Goal: Task Accomplishment & Management: Use online tool/utility

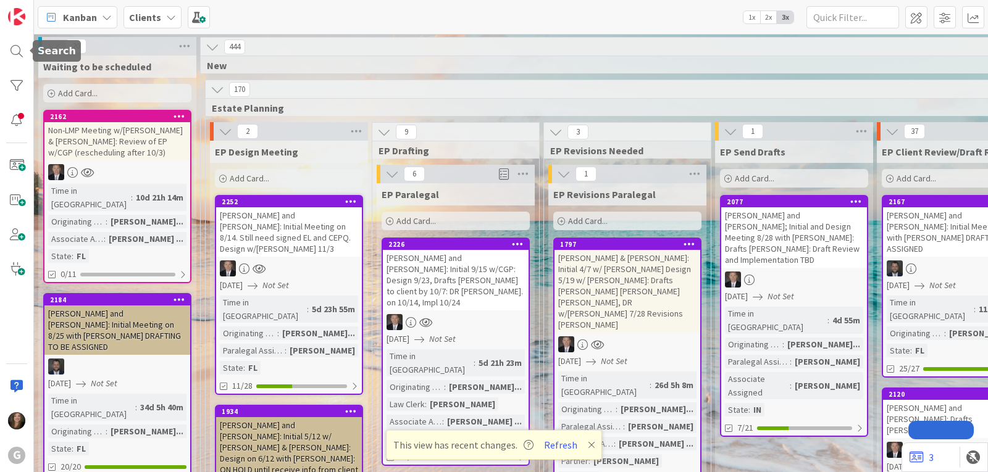
click at [12, 43] on div at bounding box center [16, 51] width 25 height 25
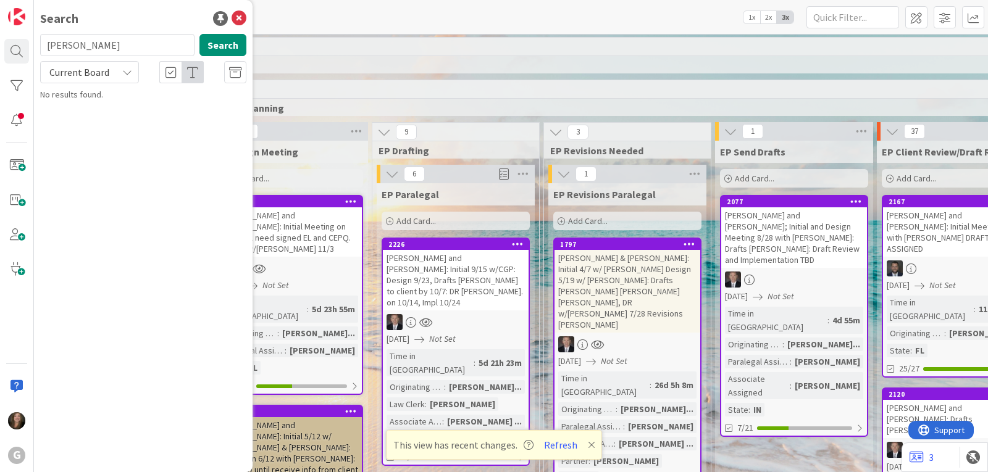
drag, startPoint x: 96, startPoint y: 46, endPoint x: 36, endPoint y: 44, distance: 59.9
click at [36, 44] on div "wilkins Search" at bounding box center [143, 47] width 221 height 27
type input "lauer"
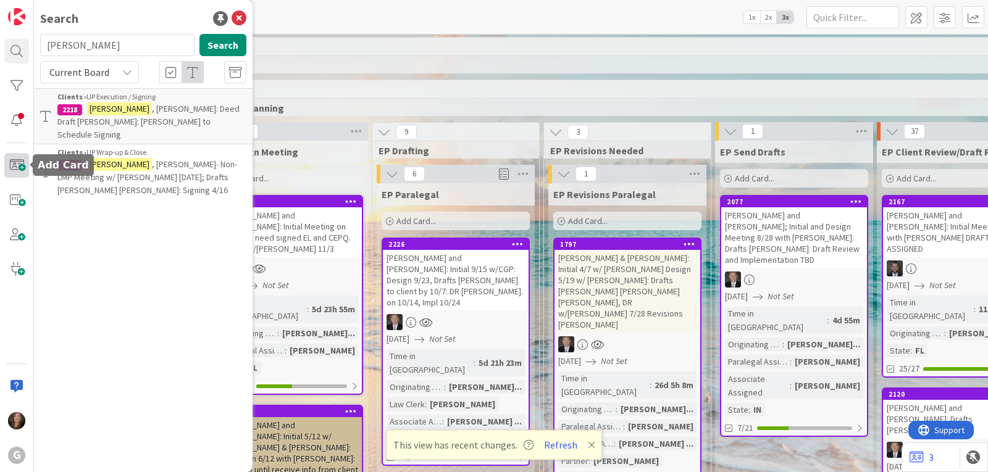
click at [23, 166] on span at bounding box center [16, 165] width 25 height 25
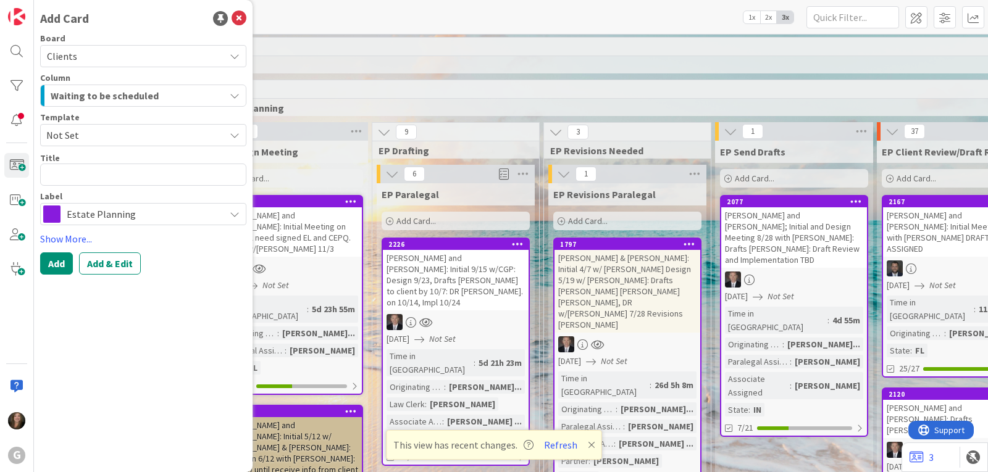
click at [238, 92] on icon "button" at bounding box center [235, 96] width 10 height 10
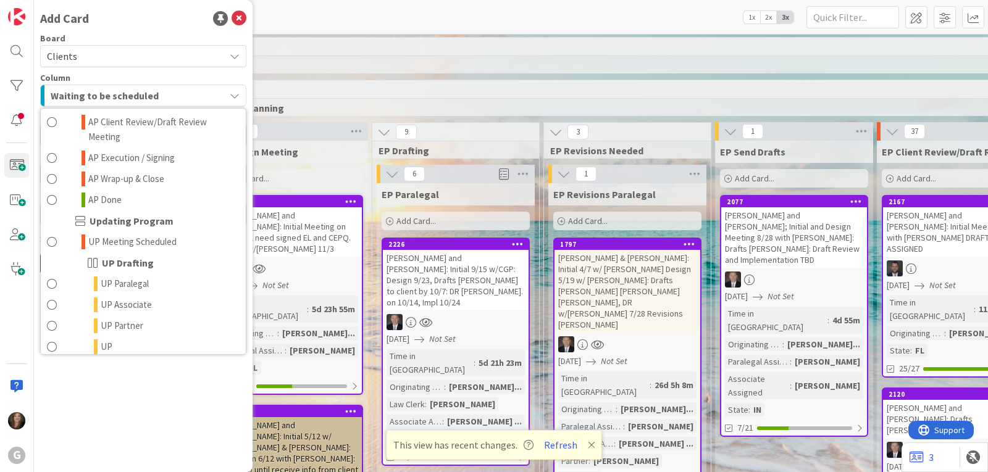
scroll to position [803, 0]
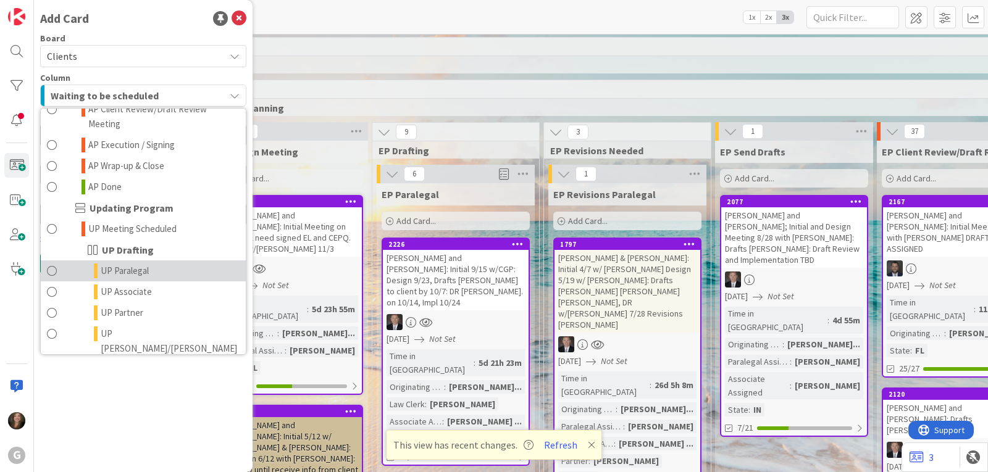
click at [169, 261] on link "UP Paralegal" at bounding box center [143, 271] width 205 height 21
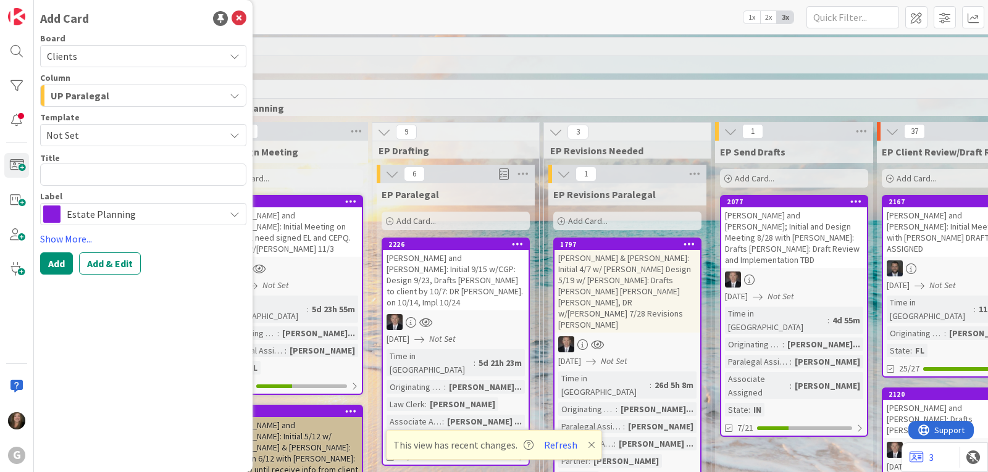
click at [216, 214] on span "Estate Planning" at bounding box center [143, 214] width 152 height 17
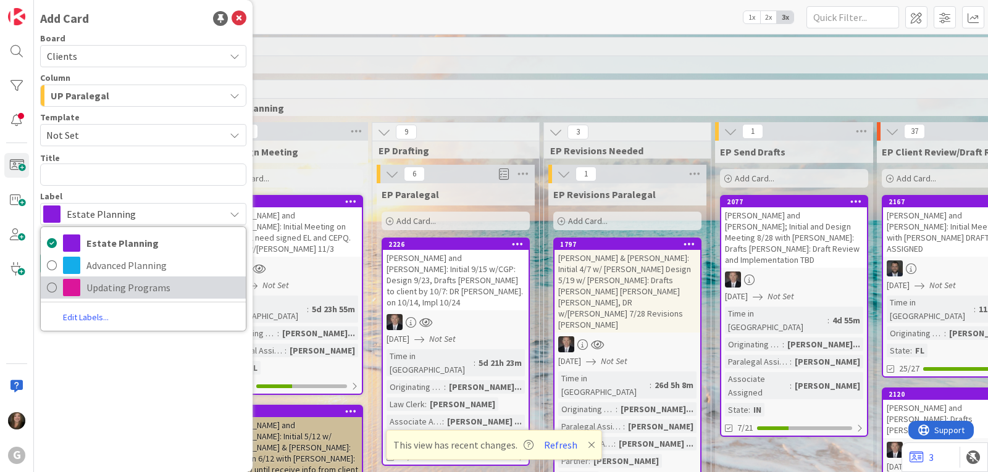
click at [93, 290] on span "Updating Programs" at bounding box center [162, 287] width 153 height 19
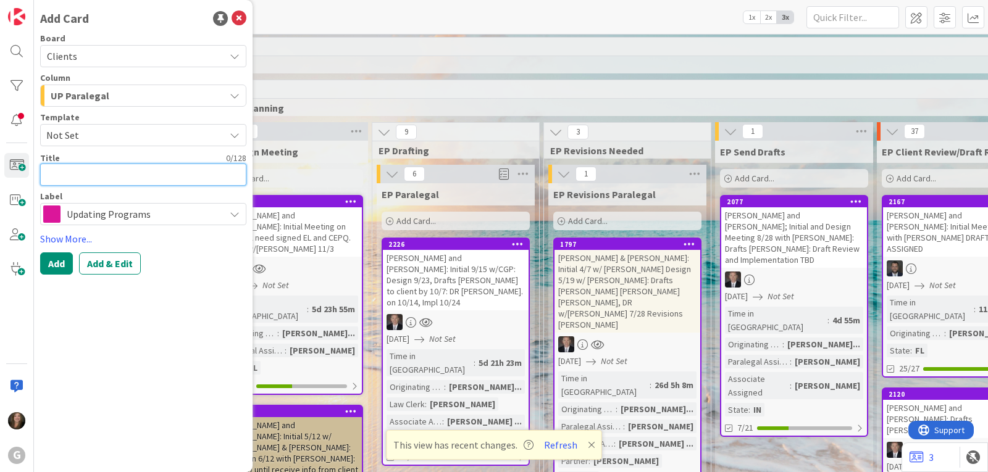
click at [72, 177] on textarea at bounding box center [143, 175] width 206 height 22
type textarea "x"
type textarea "L"
type textarea "x"
type textarea "La"
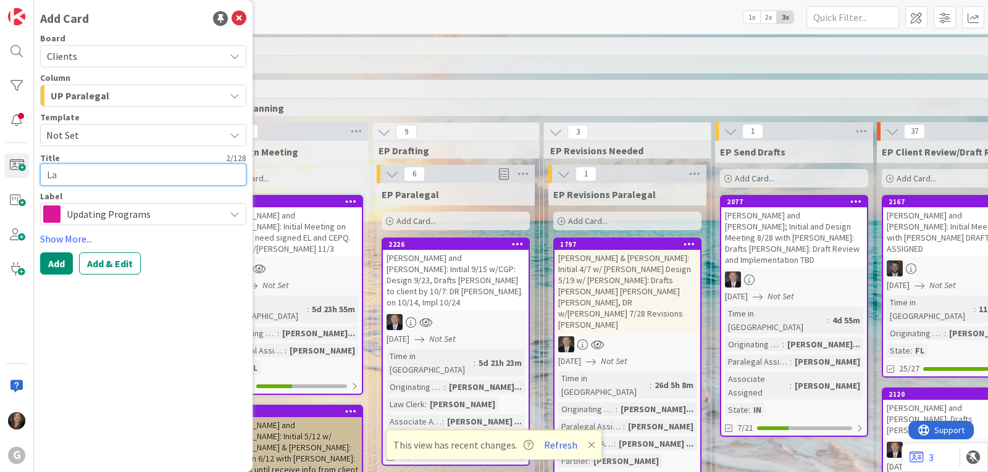
type textarea "x"
type textarea "Lau"
type textarea "x"
type textarea "Lauer"
type textarea "x"
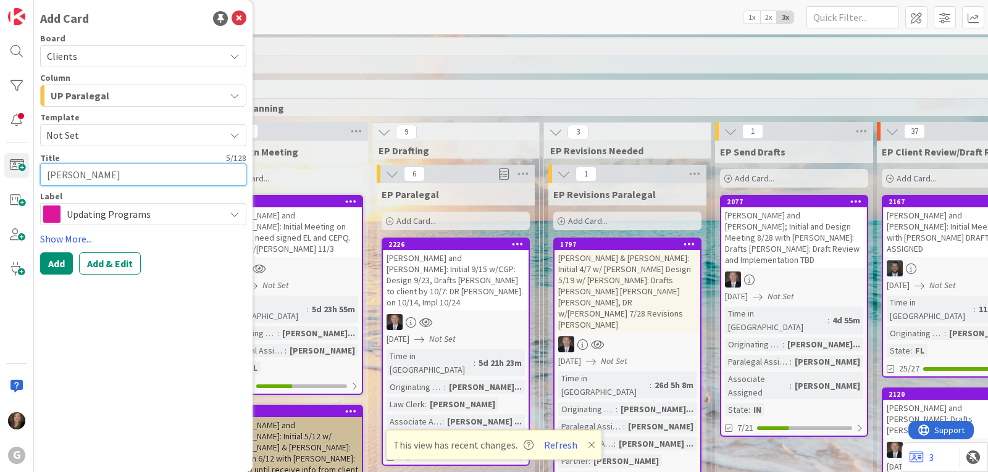
type textarea "Lauer,"
type textarea "x"
type textarea "Lauer,"
type textarea "x"
type textarea "Lauer, K"
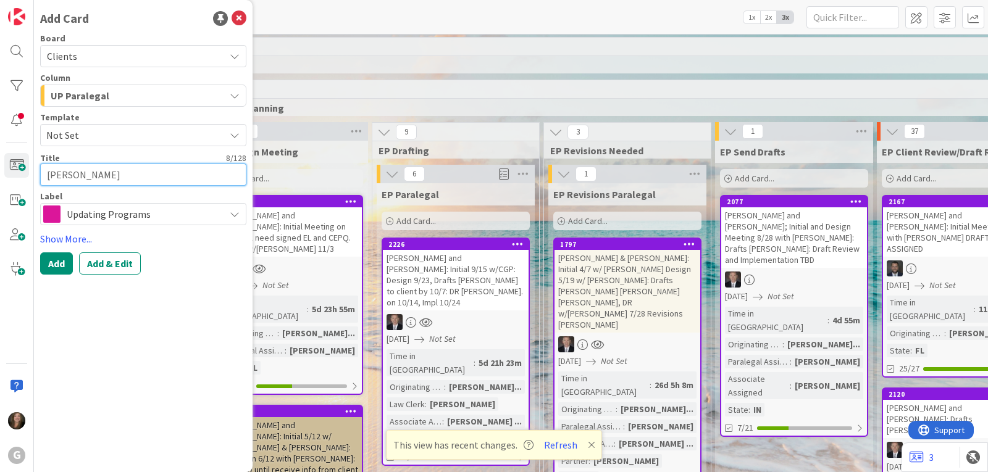
type textarea "x"
type textarea "Lauer, Ka"
type textarea "x"
type textarea "Lauer, Kat"
type textarea "x"
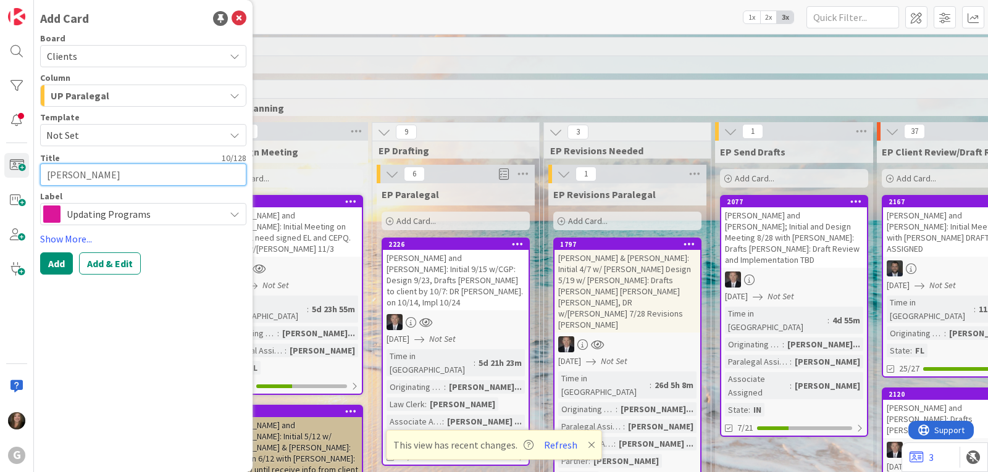
type textarea "Lauer, Kate"
type textarea "x"
type textarea "Lauer, Kate:"
type textarea "x"
type textarea "Lauer, Kate:"
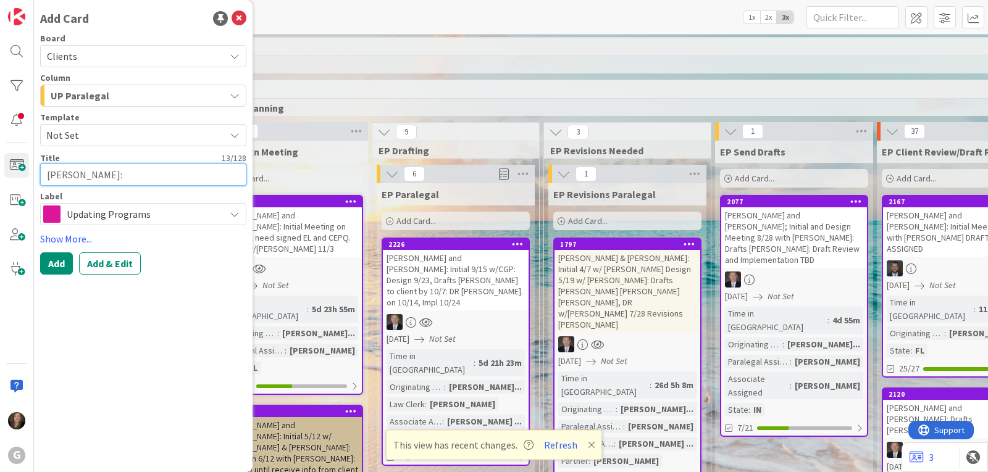
type textarea "x"
type textarea "Lauer, Kate: D"
type textarea "x"
type textarea "Lauer, Kate: Dra"
type textarea "x"
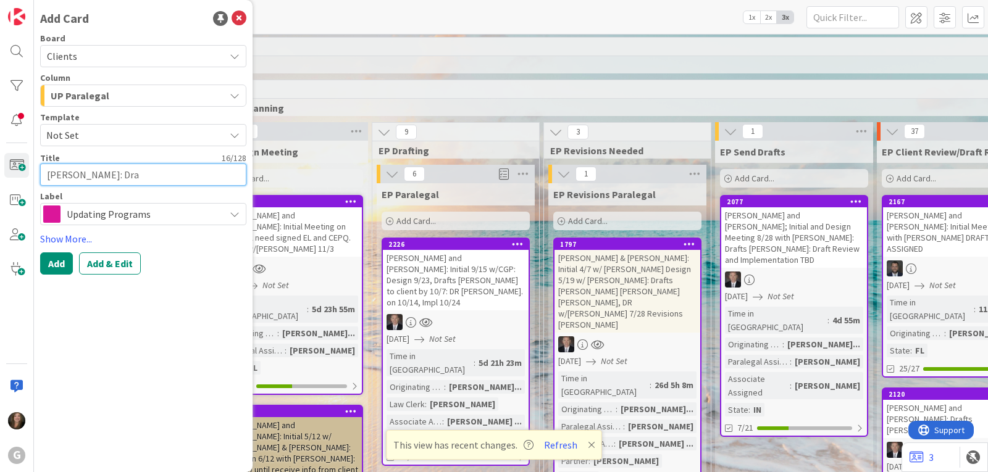
type textarea "Lauer, Kate: Draf"
type textarea "x"
type textarea "Lauer, Kate: Draft"
type textarea "x"
type textarea "Lauer, Kate: Drafts"
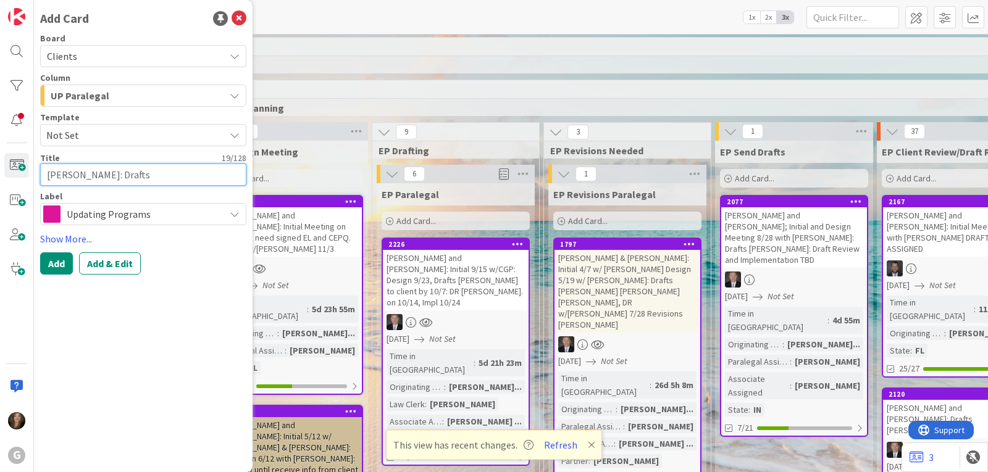
type textarea "x"
type textarea "Lauer, Kate: Drafts"
type textarea "x"
type textarea "Lauer, Kate: Drafts E"
type textarea "x"
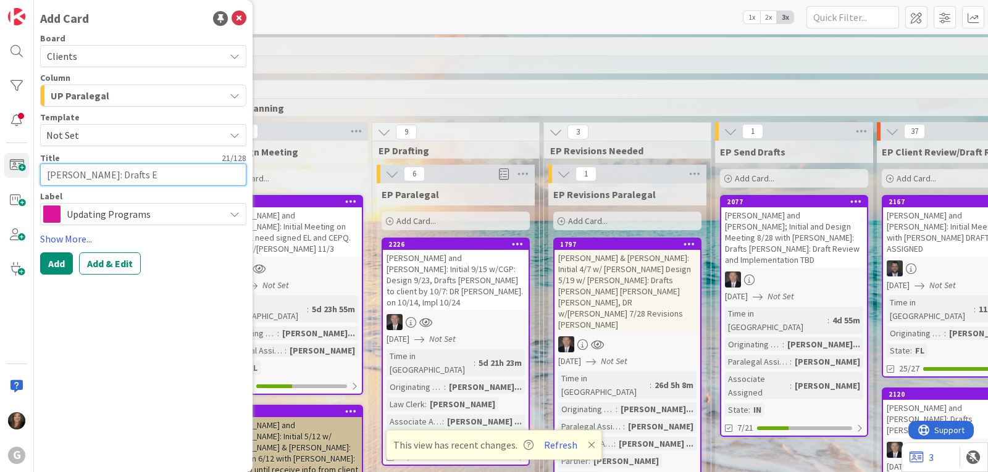
type textarea "Lauer, Kate: Drafts El"
type textarea "x"
type textarea "Lauer, Kate: Drafts Eli"
type textarea "x"
type textarea "Lauer, Kate: Drafts Elin"
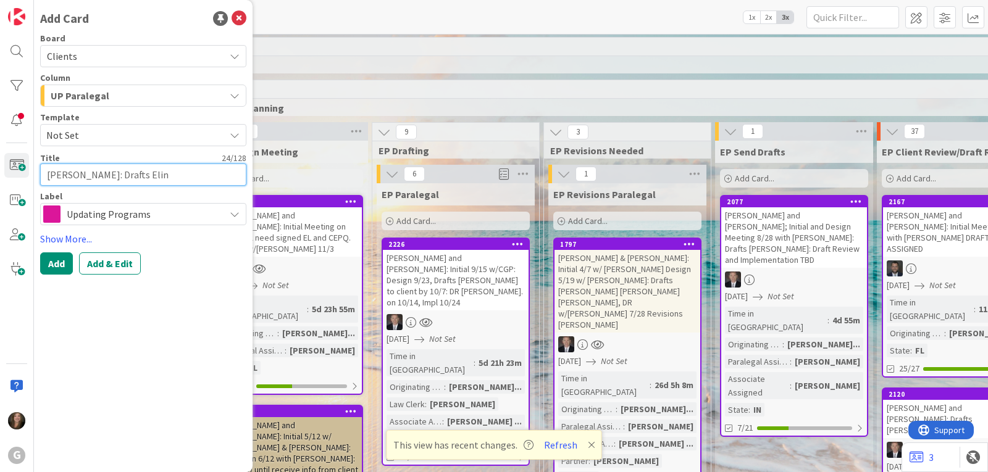
type textarea "x"
type textarea "Lauer, Kate: Drafts Elino"
type textarea "x"
type textarea "Lauer, Kate: Drafts Elinor"
type textarea "x"
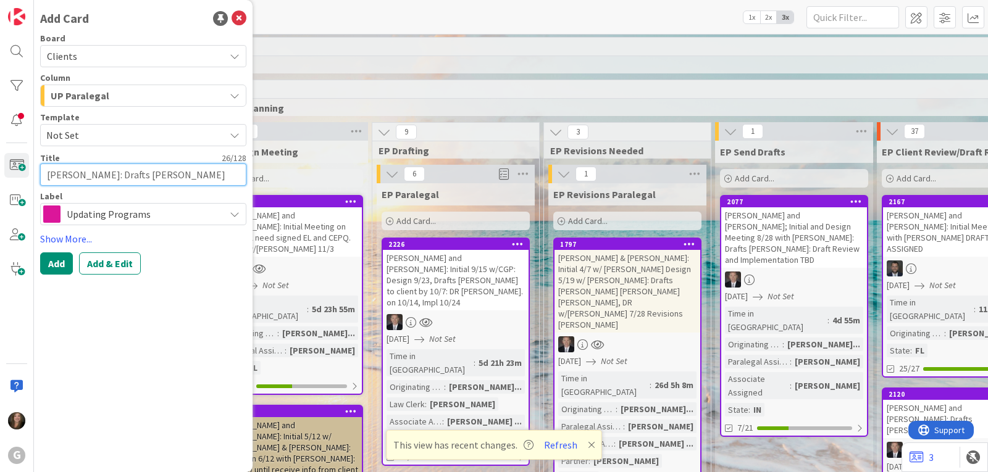
type textarea "Lauer, Kate: Drafts Elinor"
type textarea "x"
type textarea "Lauer, Kate: Drafts Elinor C"
type textarea "x"
type textarea "Lauer, Kate: Drafts Elinor Ch"
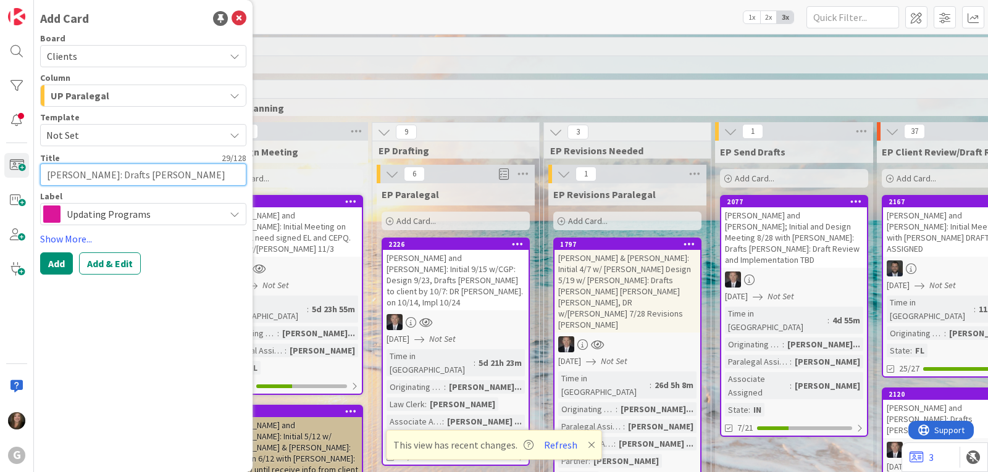
type textarea "x"
type textarea "Lauer, Kate: Drafts Elinor Chr"
type textarea "x"
type textarea "[PERSON_NAME]: Drafts [PERSON_NAME] [PERSON_NAME]"
type textarea "x"
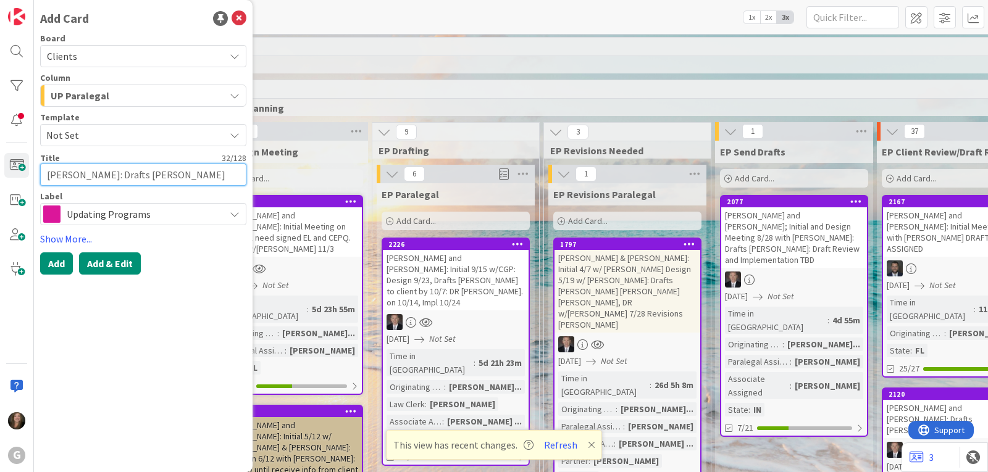
type textarea "[PERSON_NAME]: Drafts [PERSON_NAME] [PERSON_NAME]"
click at [106, 268] on button "Add & Edit" at bounding box center [110, 264] width 62 height 22
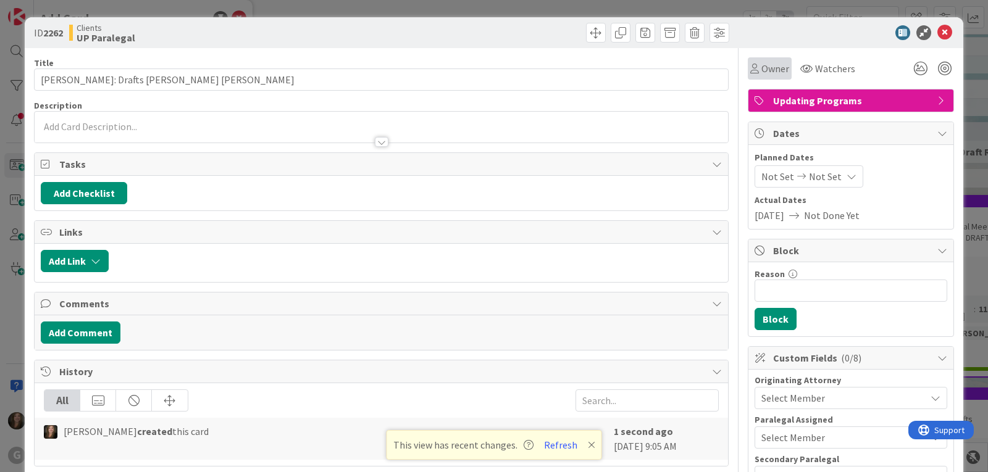
click at [761, 61] on span "Owner" at bounding box center [775, 68] width 28 height 15
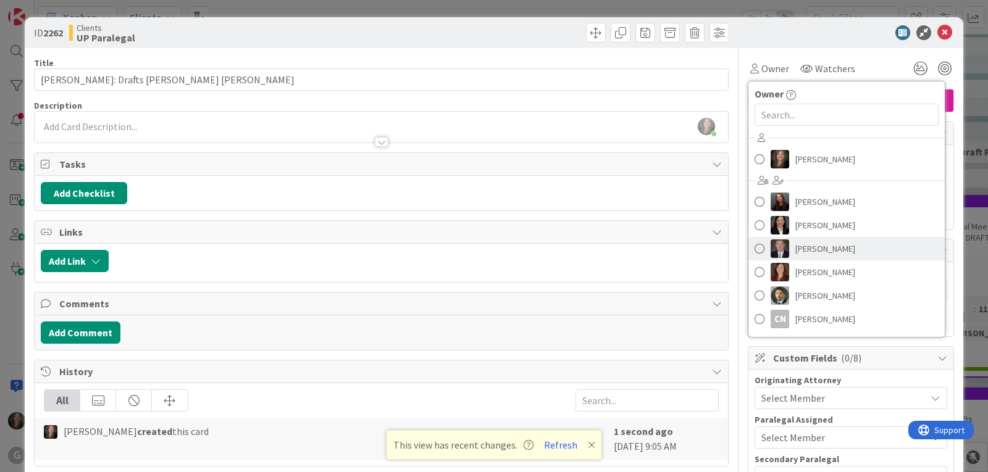
click at [771, 249] on img at bounding box center [780, 249] width 19 height 19
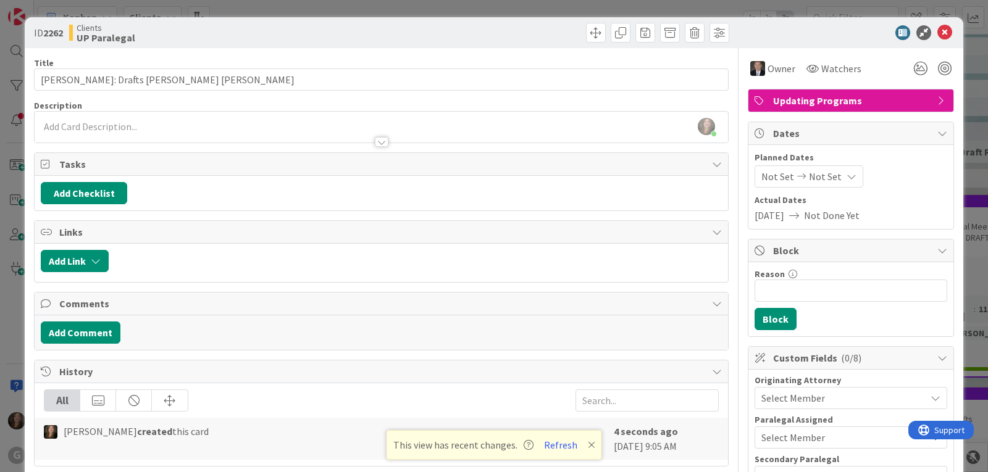
click at [761, 172] on span "Not Set" at bounding box center [777, 176] width 33 height 15
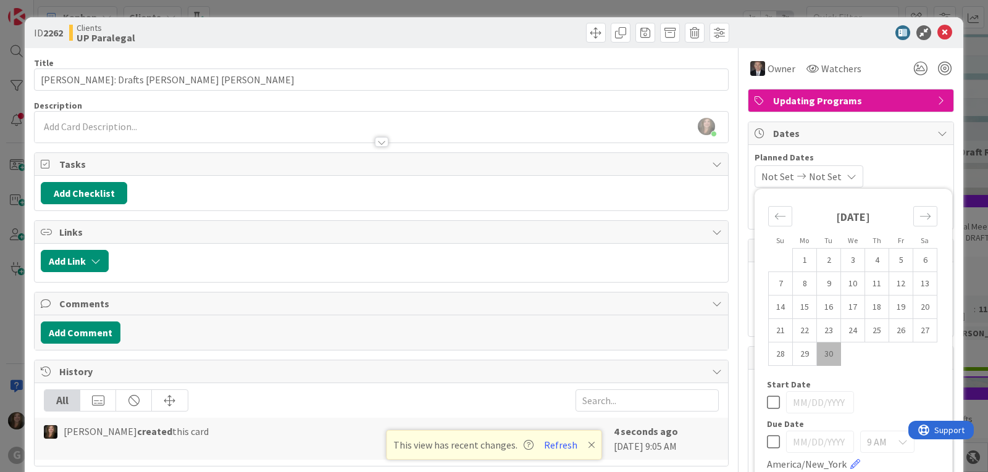
click at [820, 354] on td "30" at bounding box center [829, 354] width 24 height 23
type input "[DATE]"
click at [888, 157] on span "Planned Dates" at bounding box center [851, 157] width 193 height 13
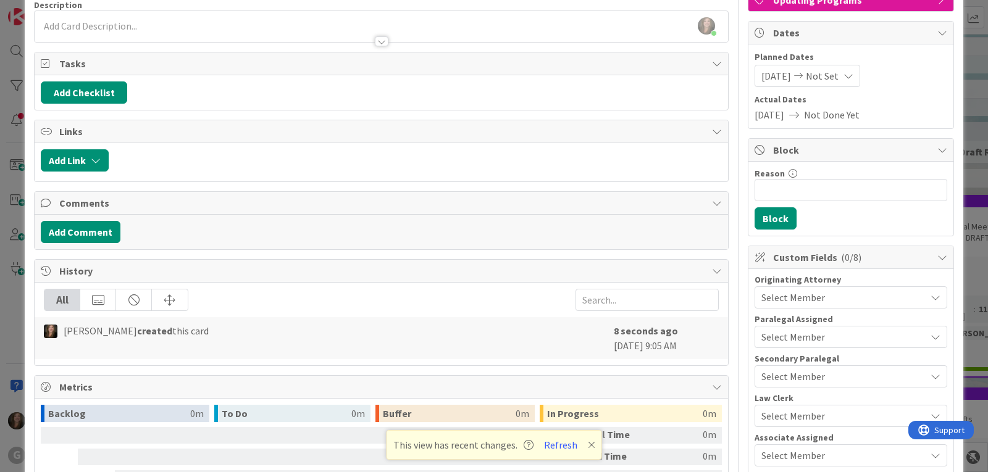
scroll to position [123, 0]
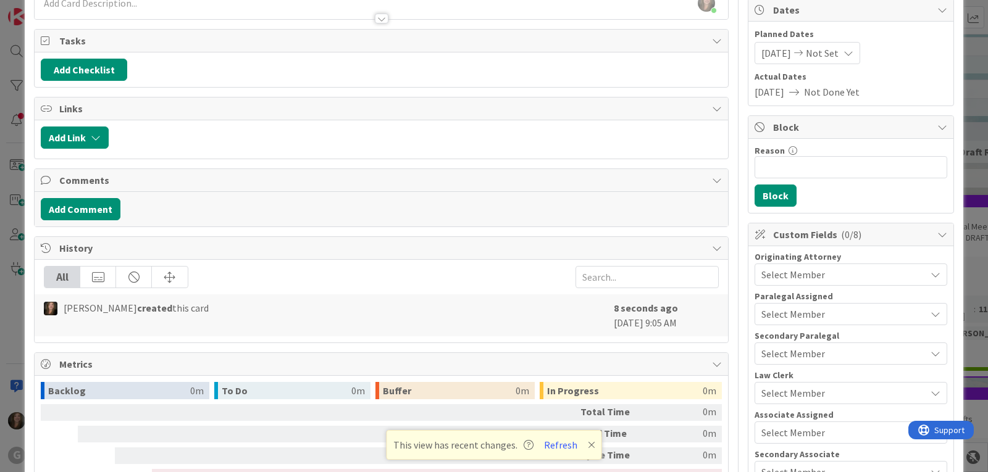
click at [793, 274] on span "Select Member" at bounding box center [793, 274] width 64 height 15
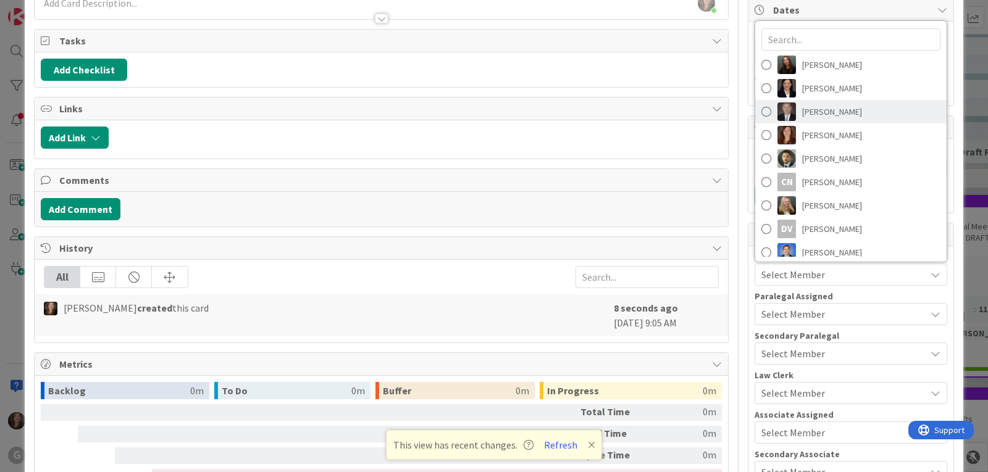
click at [777, 113] on img at bounding box center [786, 111] width 19 height 19
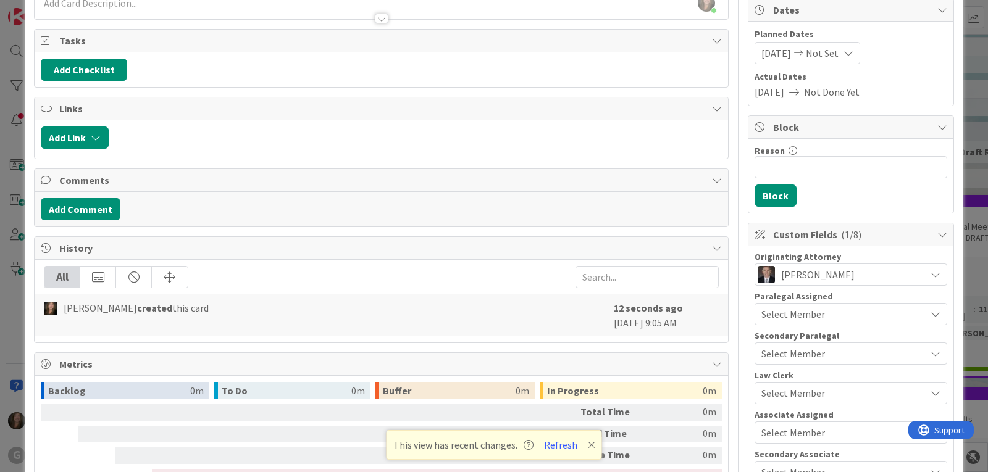
click at [776, 307] on span "Select Member" at bounding box center [793, 314] width 64 height 15
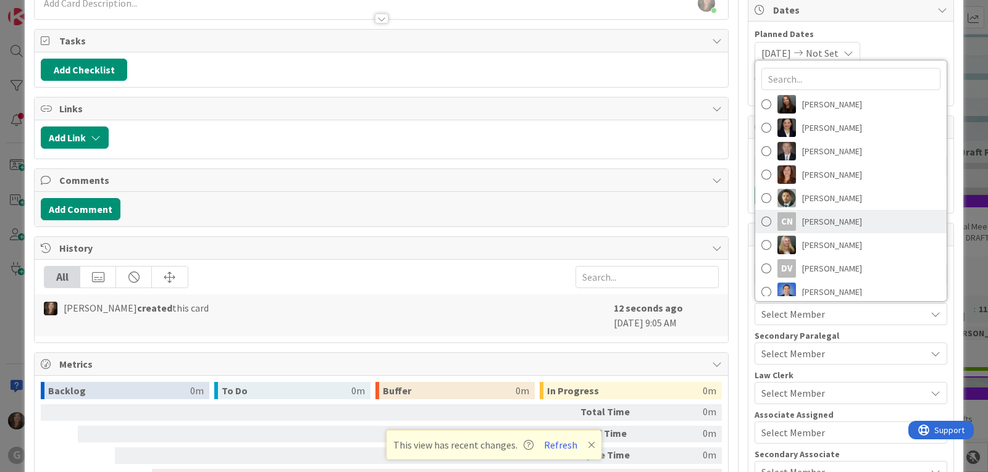
scroll to position [62, 0]
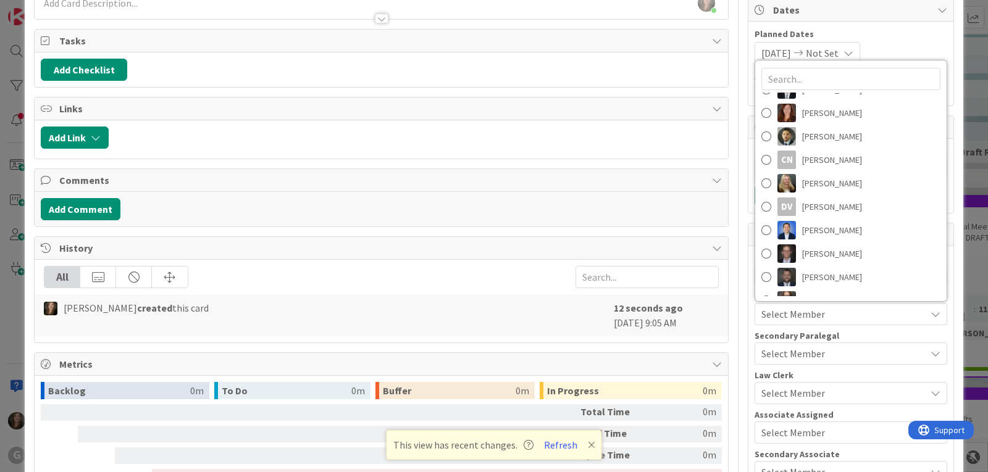
click at [785, 433] on span "Select Member" at bounding box center [793, 432] width 64 height 15
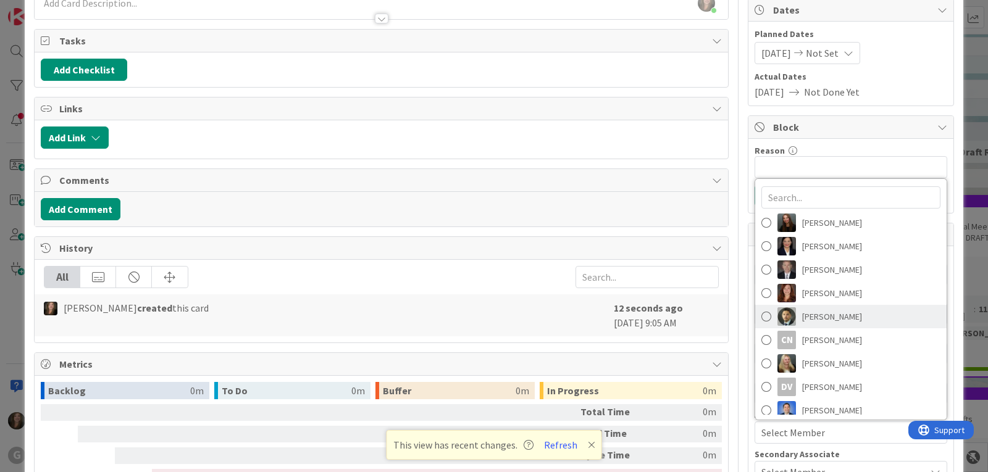
click at [791, 326] on link "Christopher Gero Prado" at bounding box center [850, 316] width 191 height 23
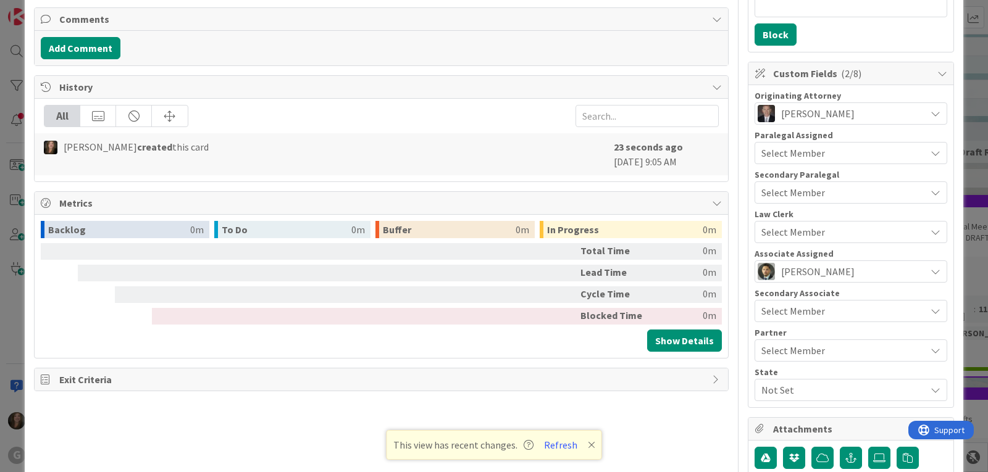
scroll to position [309, 0]
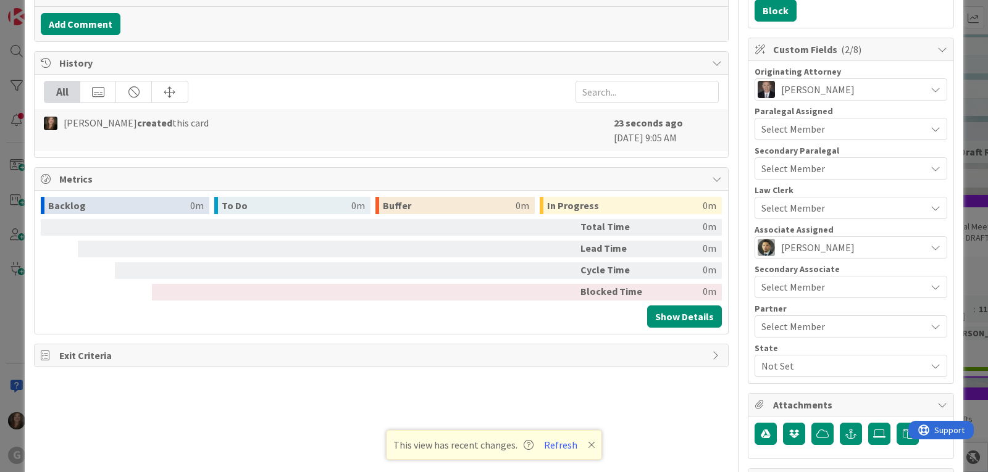
click at [783, 362] on span "Not Set" at bounding box center [843, 366] width 164 height 15
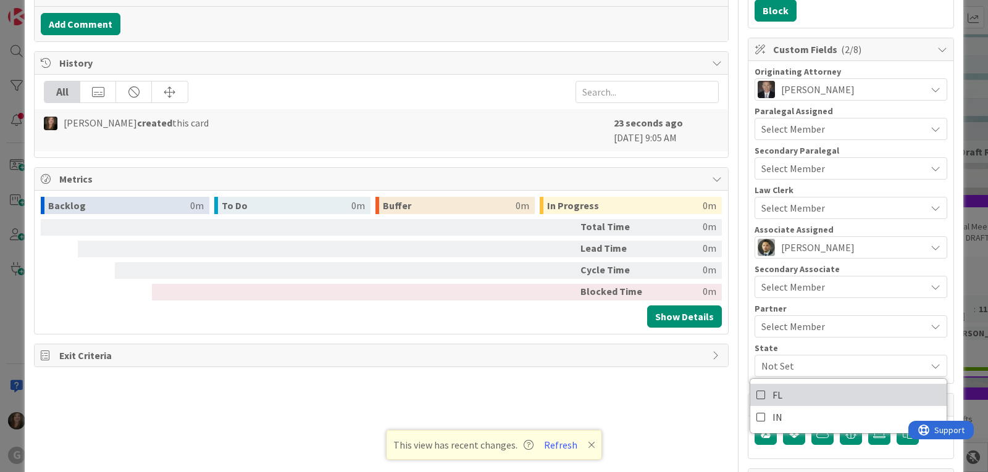
click at [782, 391] on link "FL" at bounding box center [848, 395] width 196 height 22
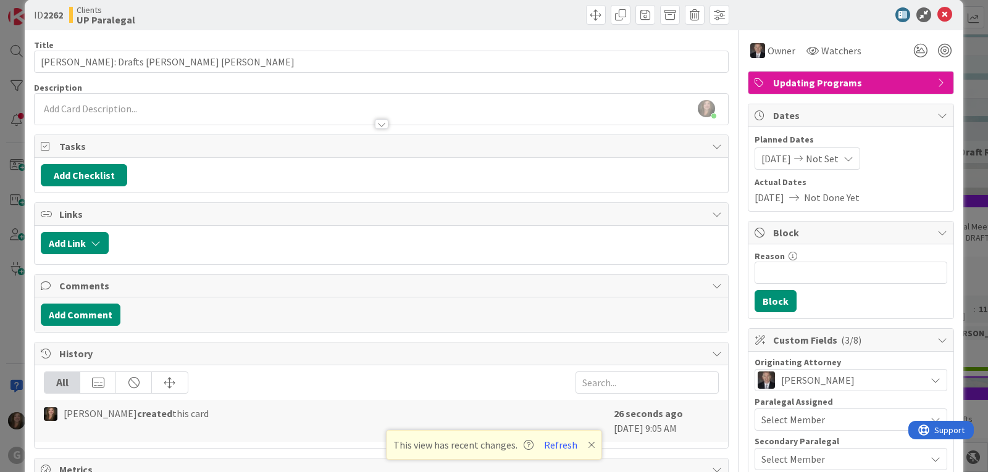
scroll to position [0, 0]
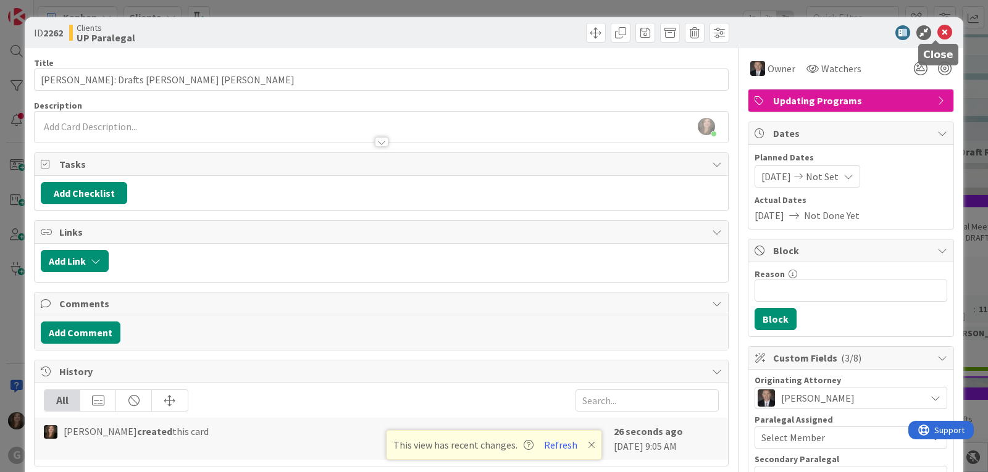
click at [937, 31] on icon at bounding box center [944, 32] width 15 height 15
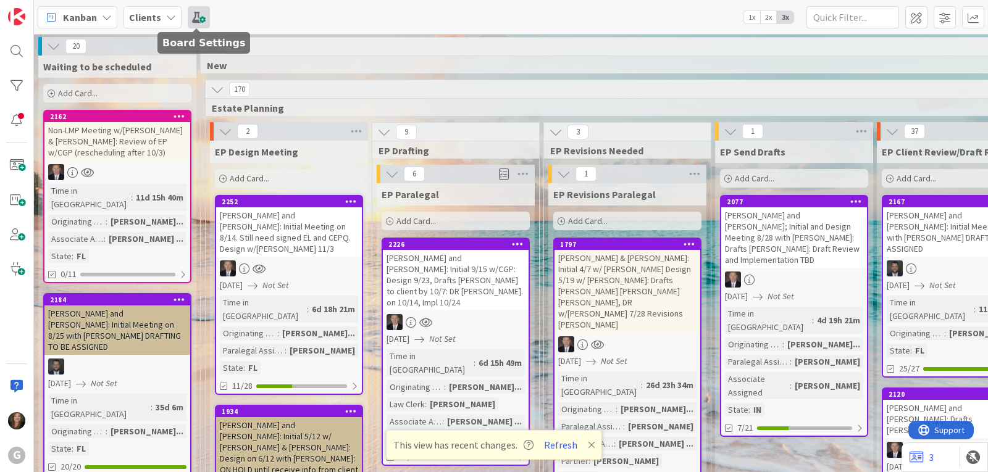
click at [191, 17] on span at bounding box center [199, 17] width 22 height 22
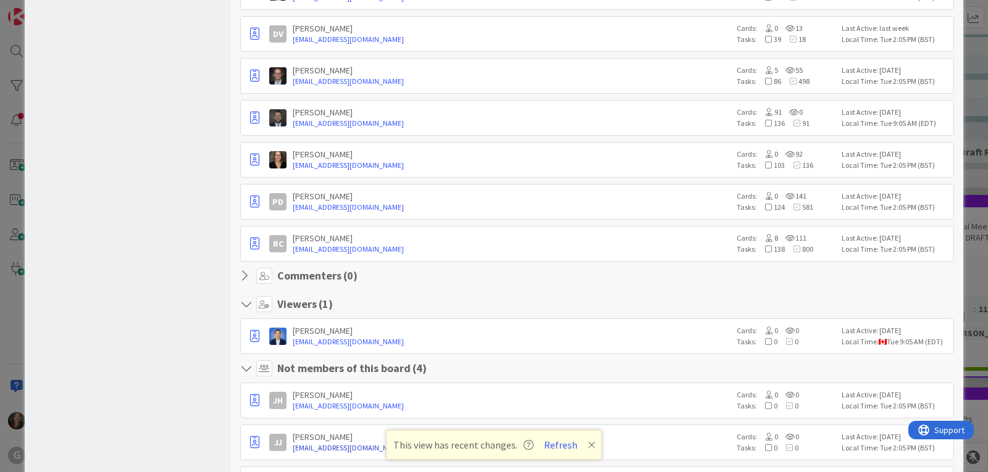
scroll to position [575, 0]
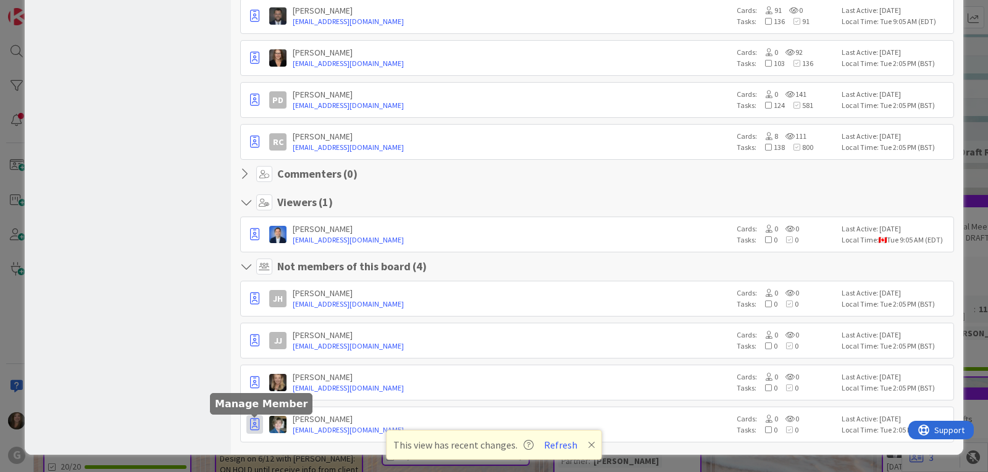
click at [257, 427] on icon "button" at bounding box center [254, 425] width 9 height 12
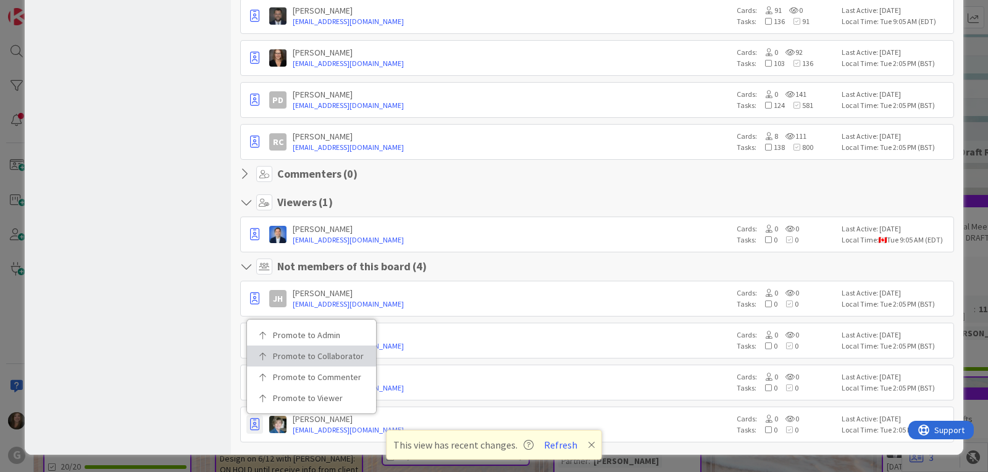
click at [274, 356] on p "Promote to Collaborator" at bounding box center [316, 356] width 86 height 9
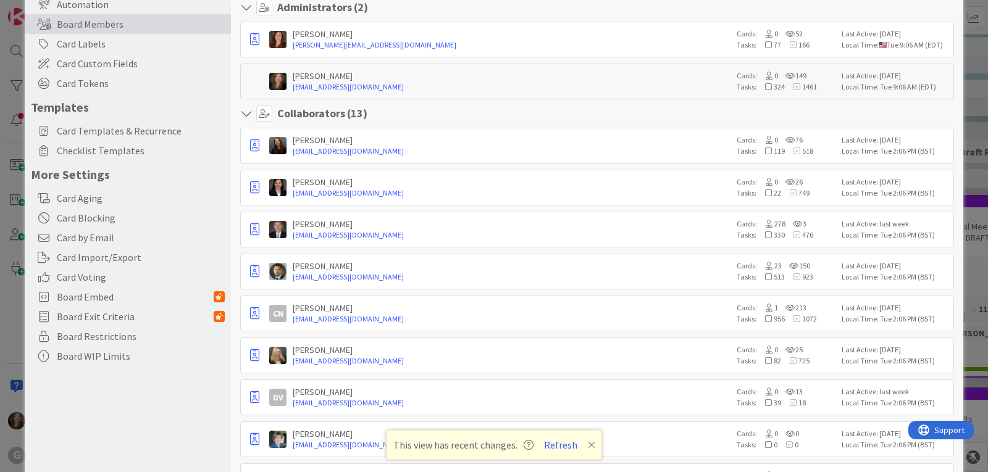
scroll to position [0, 0]
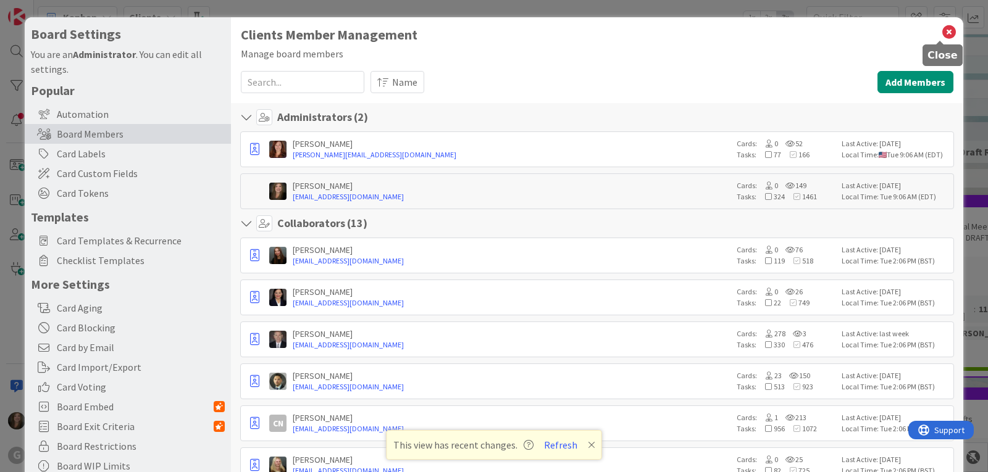
click at [941, 29] on icon at bounding box center [949, 31] width 16 height 17
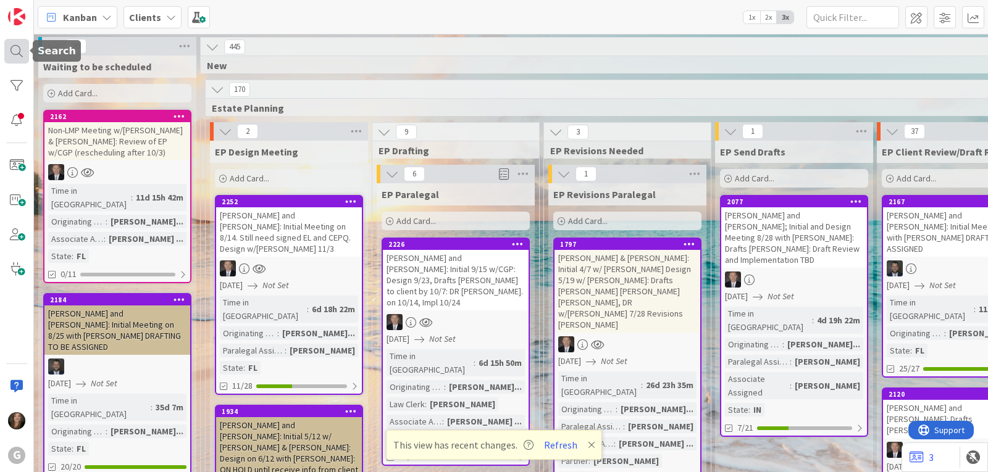
click at [19, 44] on div at bounding box center [16, 51] width 25 height 25
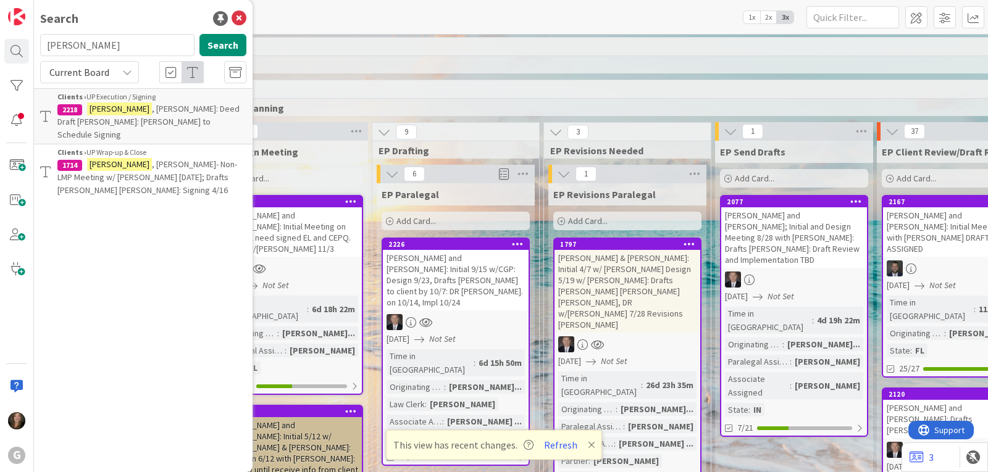
drag, startPoint x: 82, startPoint y: 45, endPoint x: 52, endPoint y: 43, distance: 29.7
click at [44, 44] on input "lauer" at bounding box center [117, 45] width 154 height 22
click at [84, 46] on input "lauer" at bounding box center [117, 45] width 154 height 22
click at [212, 44] on button "Search" at bounding box center [222, 45] width 47 height 22
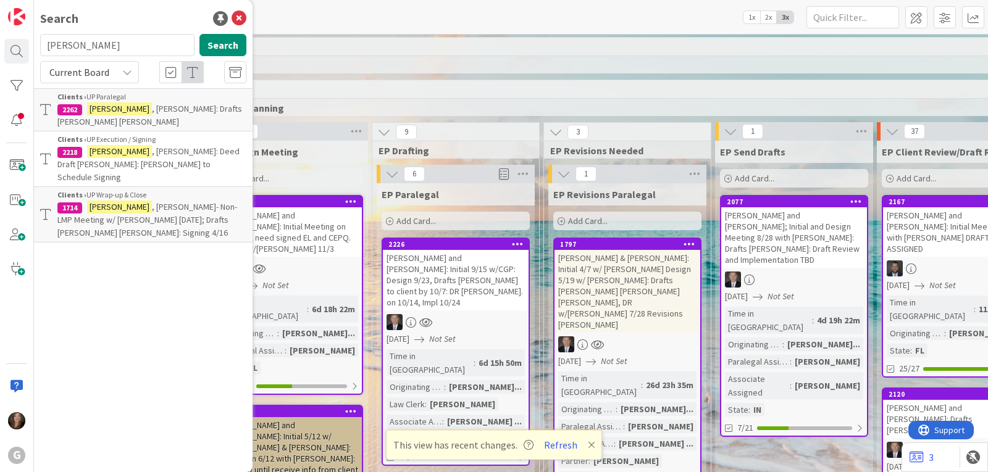
click at [106, 106] on mark "Lauer" at bounding box center [119, 108] width 65 height 13
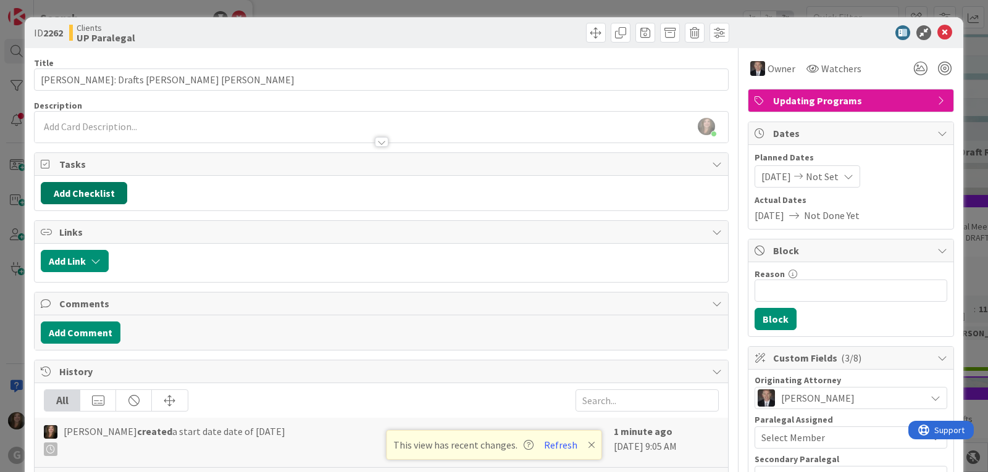
click at [86, 189] on button "Add Checklist" at bounding box center [84, 193] width 86 height 22
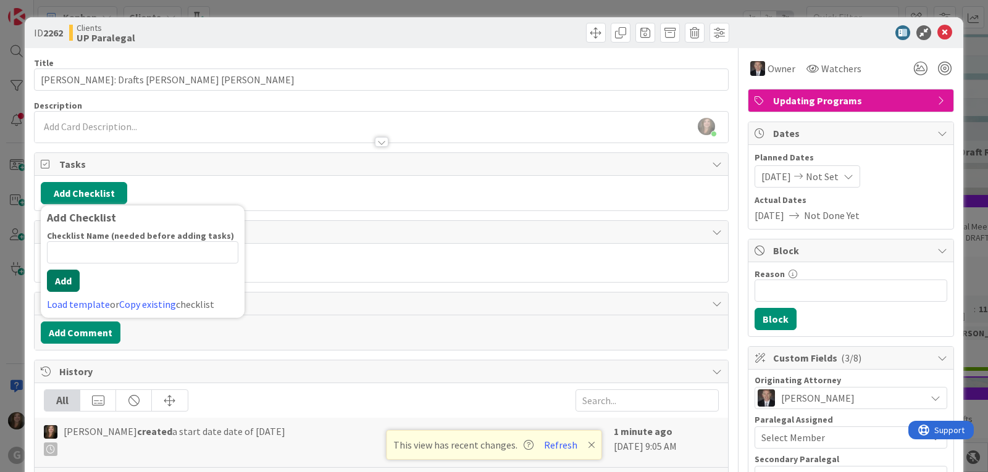
click at [61, 279] on button "Add" at bounding box center [63, 281] width 33 height 22
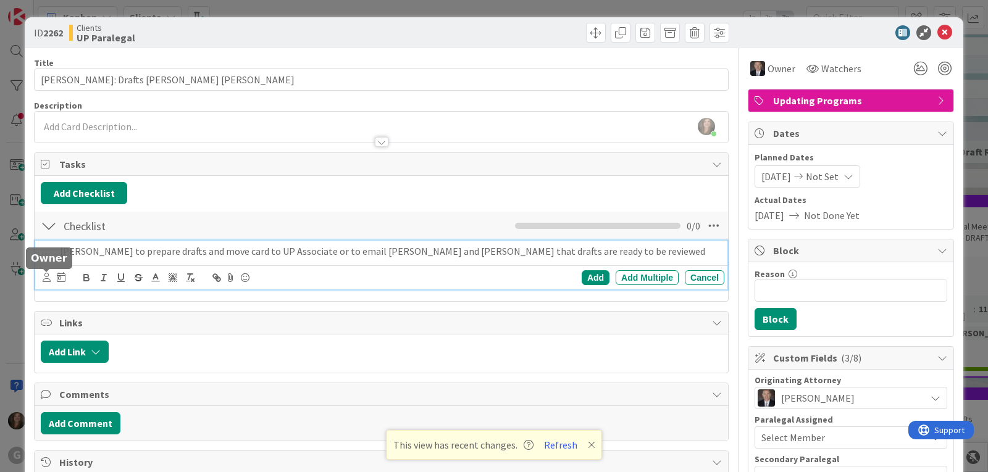
click at [46, 279] on icon at bounding box center [47, 277] width 8 height 9
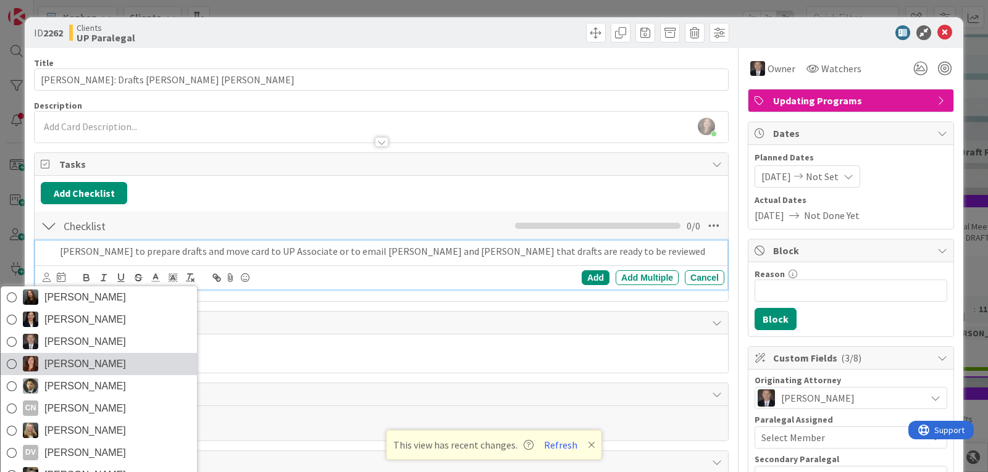
scroll to position [62, 0]
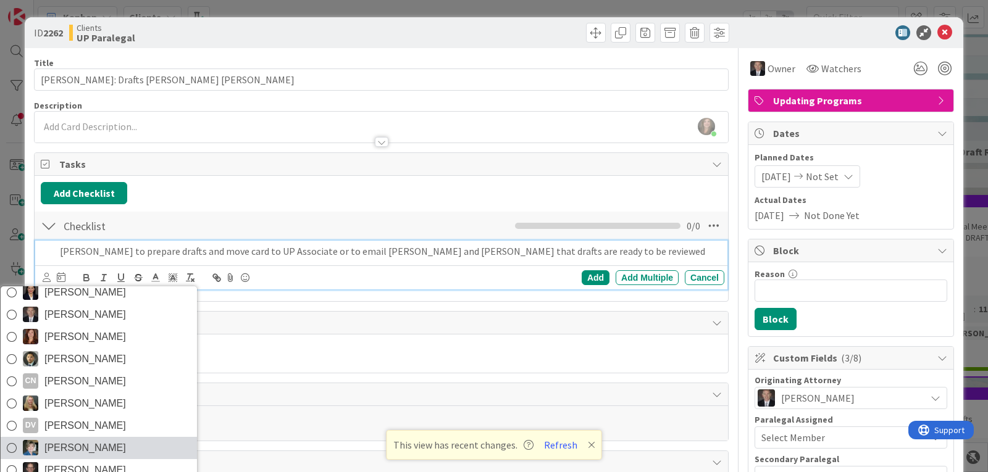
click at [59, 442] on span "Elinor Whittier" at bounding box center [85, 448] width 82 height 19
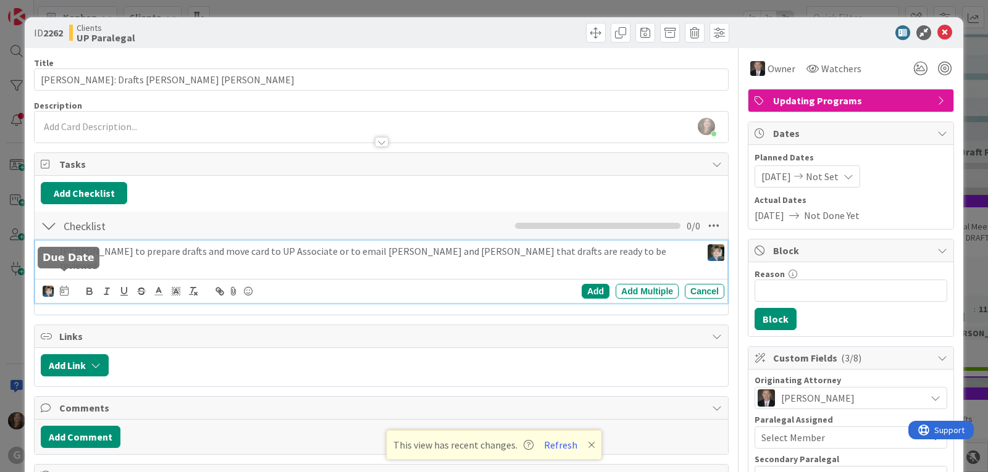
click at [63, 286] on icon at bounding box center [64, 291] width 9 height 10
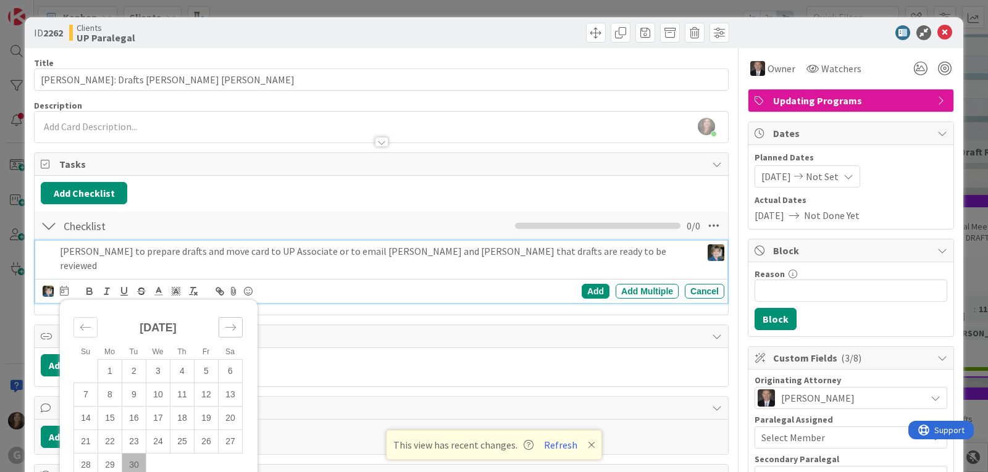
click at [232, 317] on div "Move forward to switch to the next month." at bounding box center [231, 327] width 24 height 20
click at [180, 360] on td "2" at bounding box center [182, 371] width 24 height 23
click at [592, 284] on div "Add" at bounding box center [596, 291] width 28 height 15
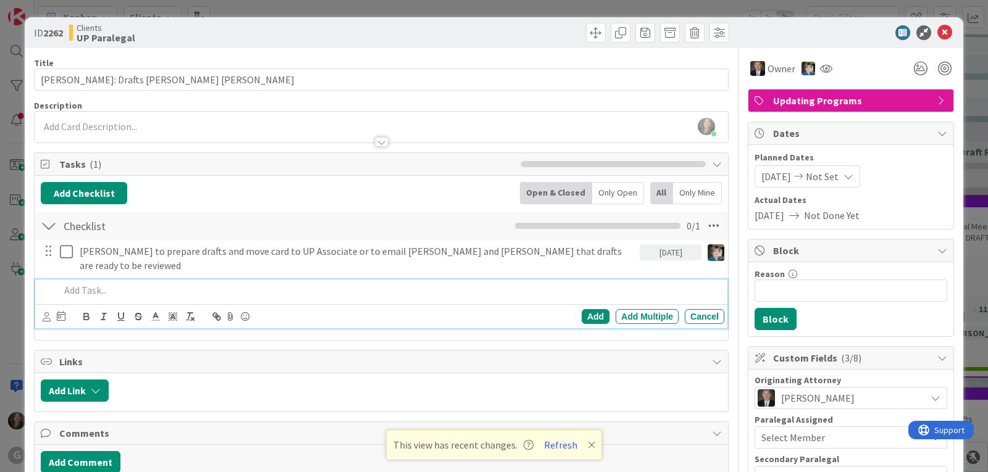
click at [81, 283] on p at bounding box center [389, 290] width 659 height 14
click at [43, 312] on icon at bounding box center [47, 316] width 8 height 9
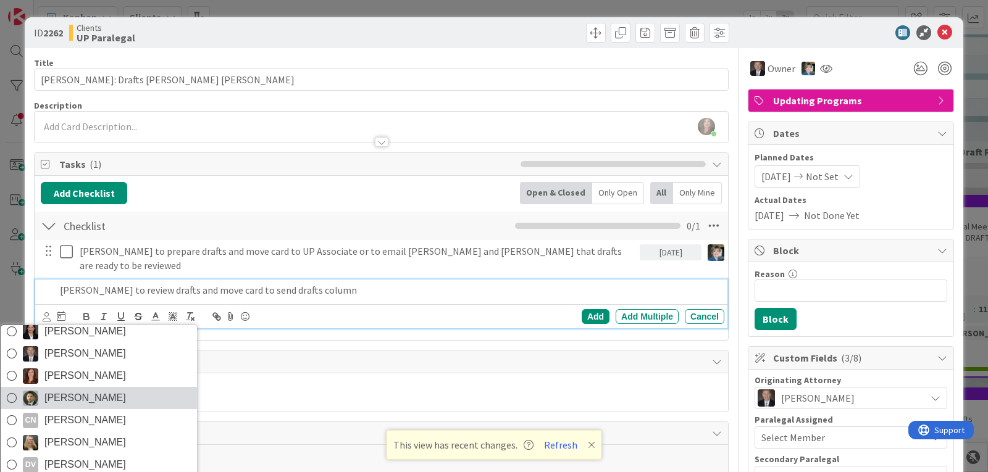
click at [50, 389] on span "Christopher Gero Prado" at bounding box center [85, 398] width 82 height 19
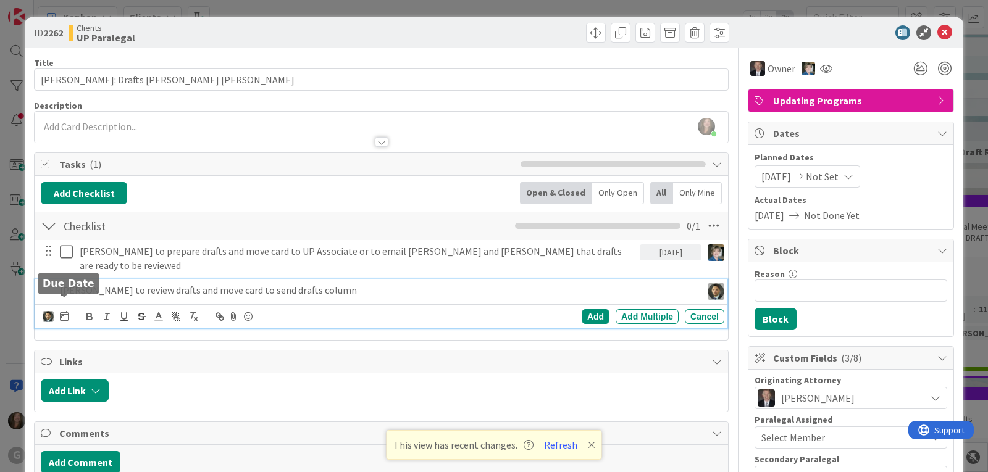
click at [62, 311] on icon at bounding box center [64, 316] width 9 height 10
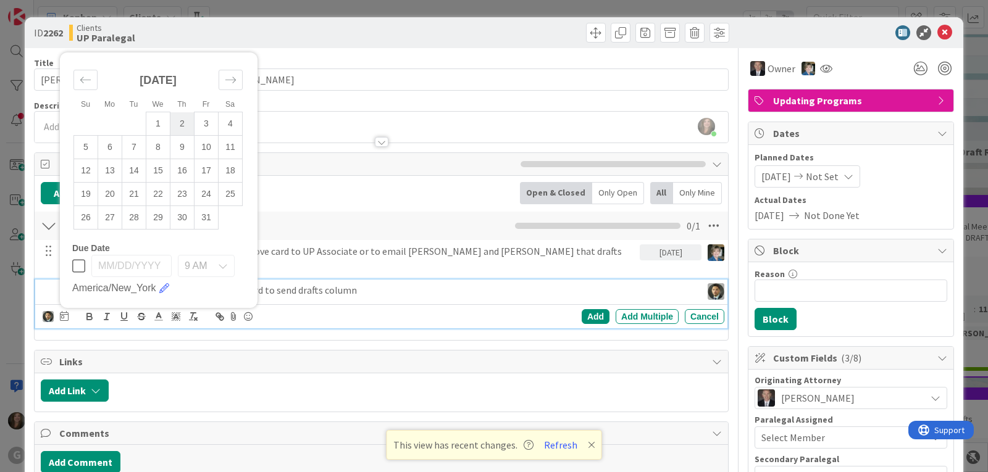
click at [175, 113] on td "2" at bounding box center [182, 123] width 24 height 23
click at [203, 112] on td "3" at bounding box center [207, 123] width 24 height 23
click at [585, 309] on div "Add" at bounding box center [596, 316] width 28 height 15
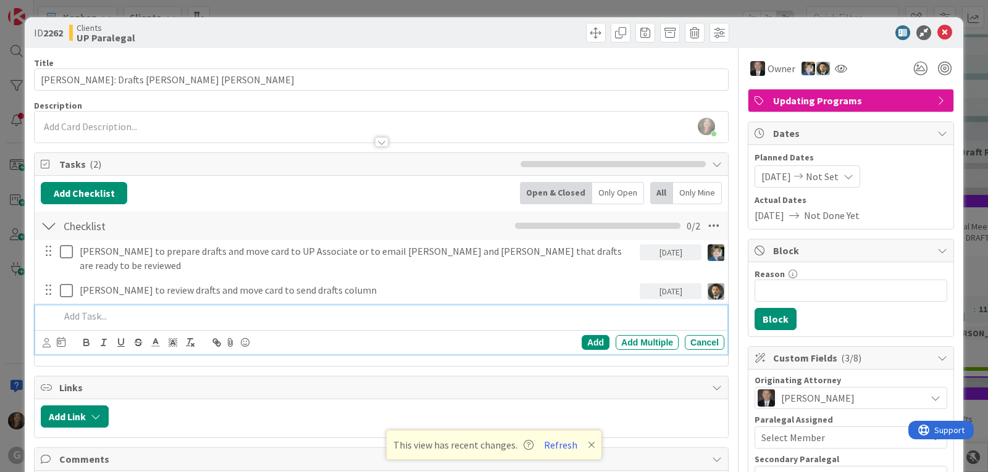
click at [73, 309] on p at bounding box center [389, 316] width 659 height 14
click at [45, 338] on icon at bounding box center [47, 342] width 8 height 9
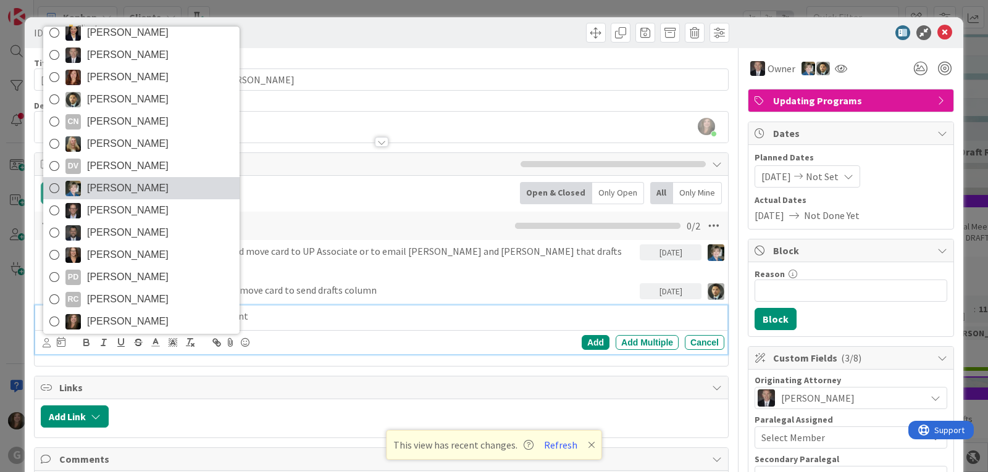
click at [102, 179] on span "Elinor Whittier" at bounding box center [128, 188] width 82 height 19
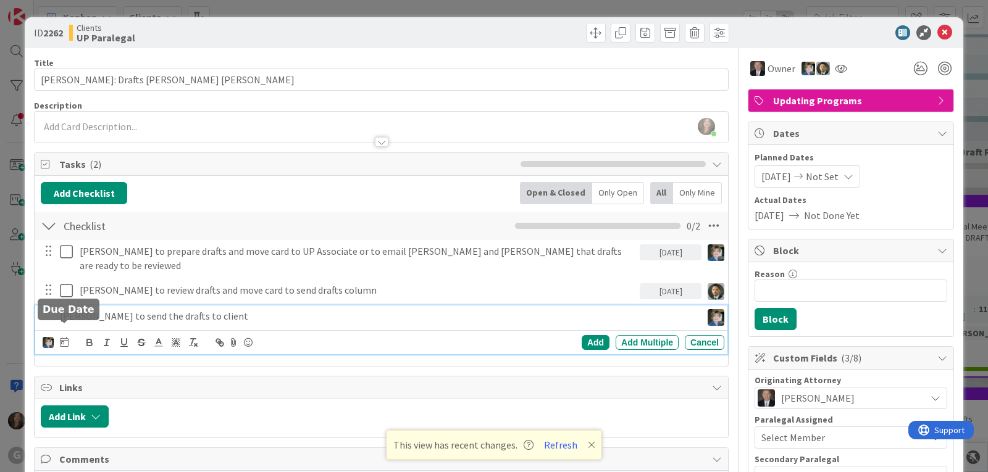
click at [62, 337] on icon at bounding box center [64, 342] width 9 height 10
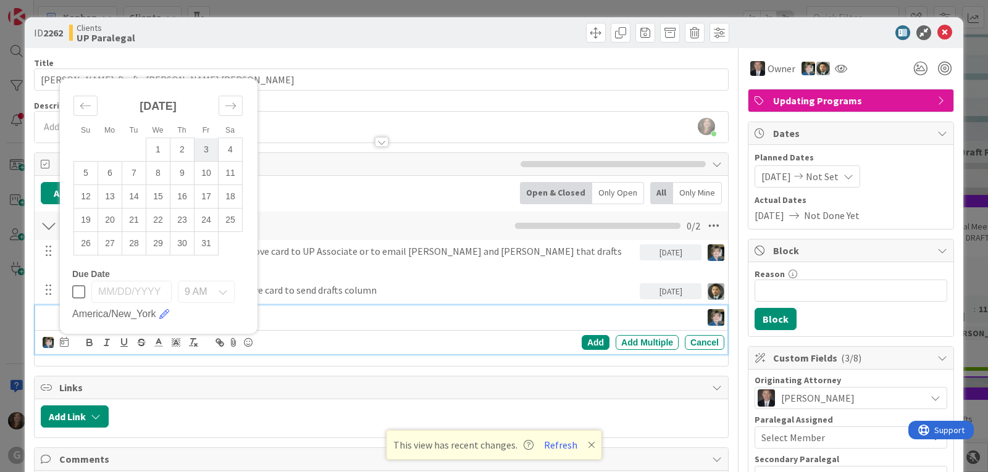
click at [204, 138] on td "3" at bounding box center [207, 149] width 24 height 23
type input "10/03/2025"
click at [582, 335] on div "Add" at bounding box center [596, 342] width 28 height 15
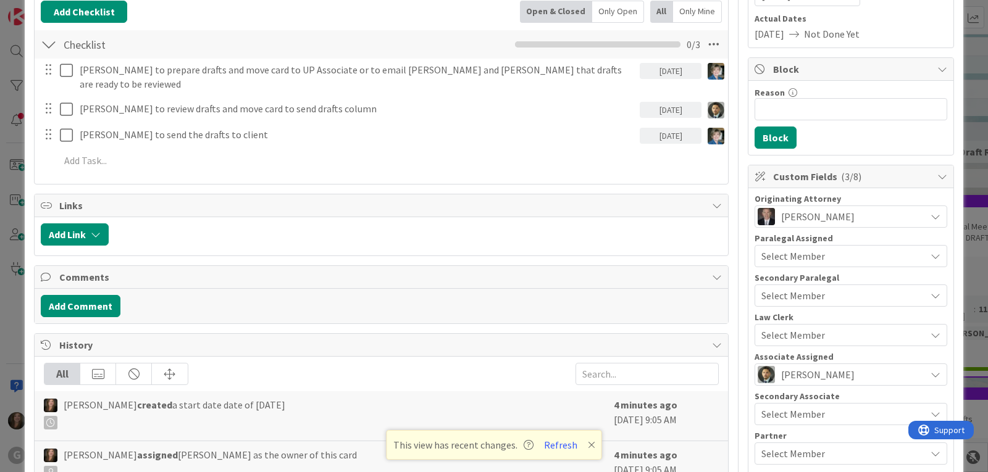
scroll to position [185, 0]
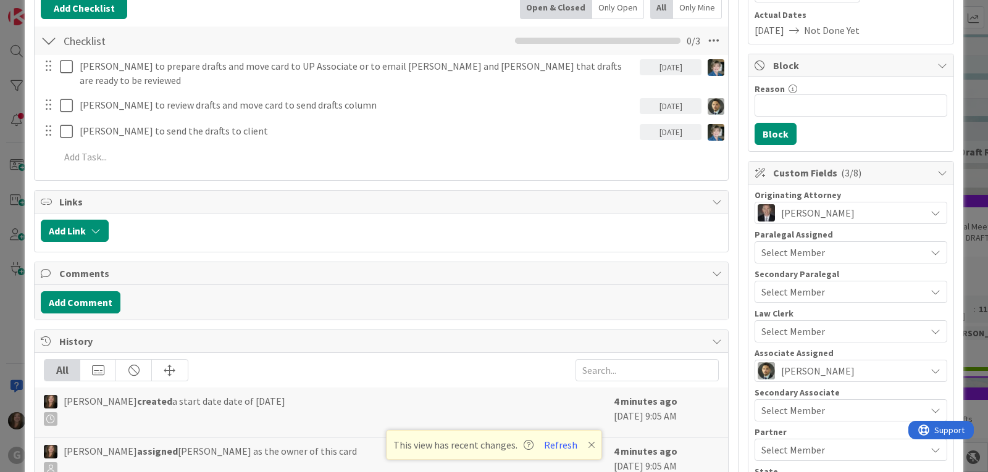
click at [780, 249] on span "Select Member" at bounding box center [793, 252] width 64 height 15
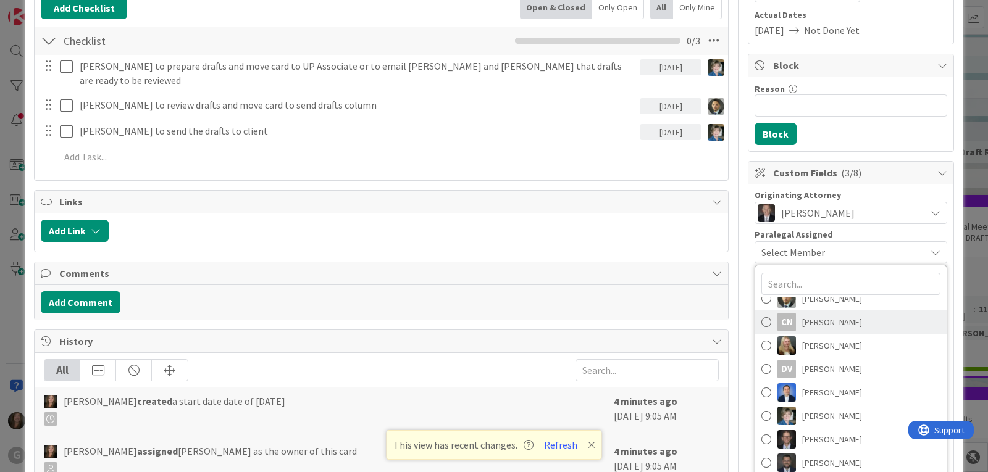
scroll to position [123, 0]
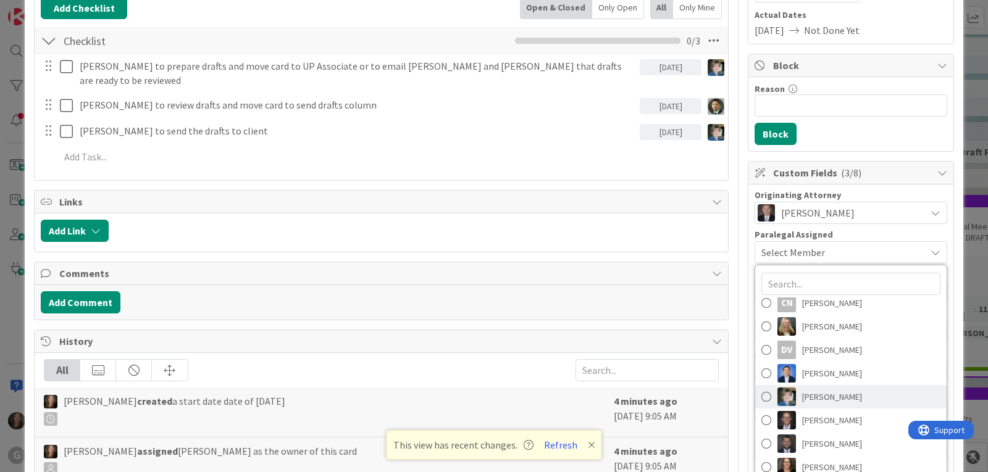
click at [806, 394] on span "Elinor Whittier" at bounding box center [832, 397] width 60 height 19
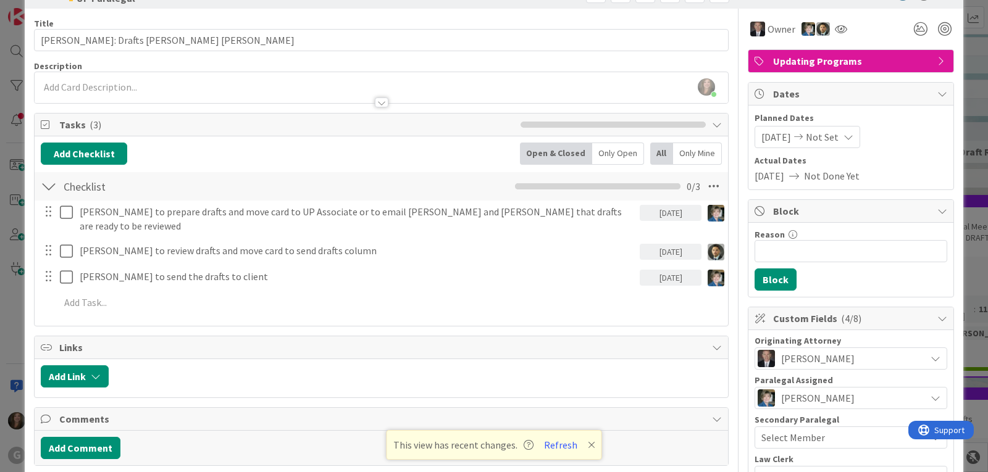
scroll to position [0, 0]
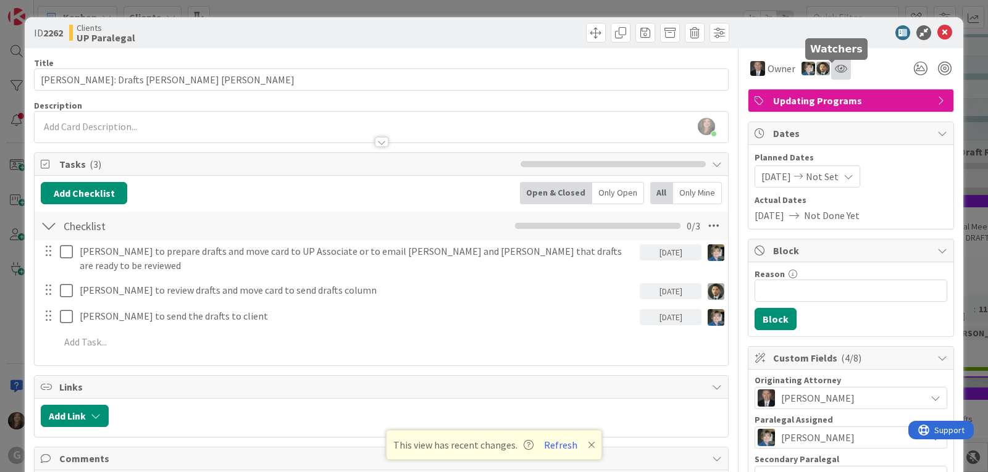
click at [835, 69] on icon at bounding box center [841, 69] width 12 height 10
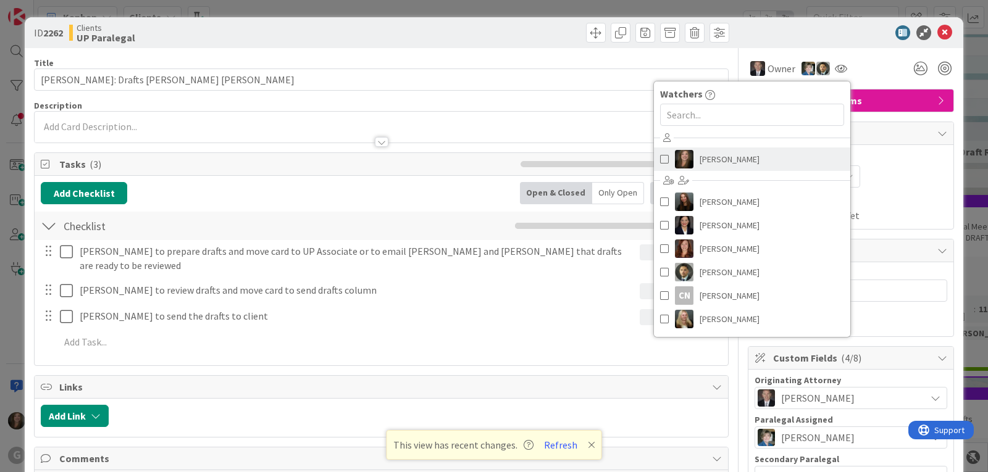
click at [700, 157] on span "[PERSON_NAME]" at bounding box center [730, 159] width 60 height 19
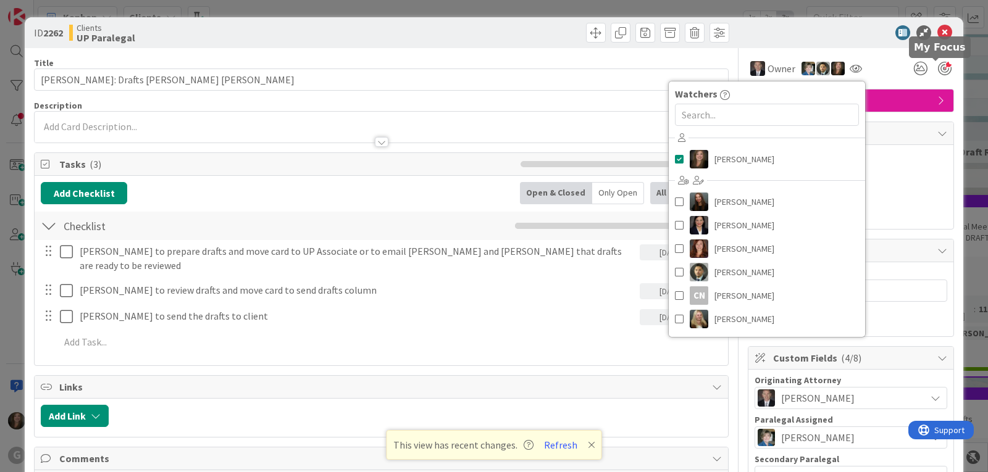
click at [938, 71] on div at bounding box center [945, 69] width 14 height 14
click at [881, 70] on div "Owner Watchers Shari Brousseau Amanda Mattox Amber Medina Carina Arias Christop…" at bounding box center [851, 68] width 206 height 22
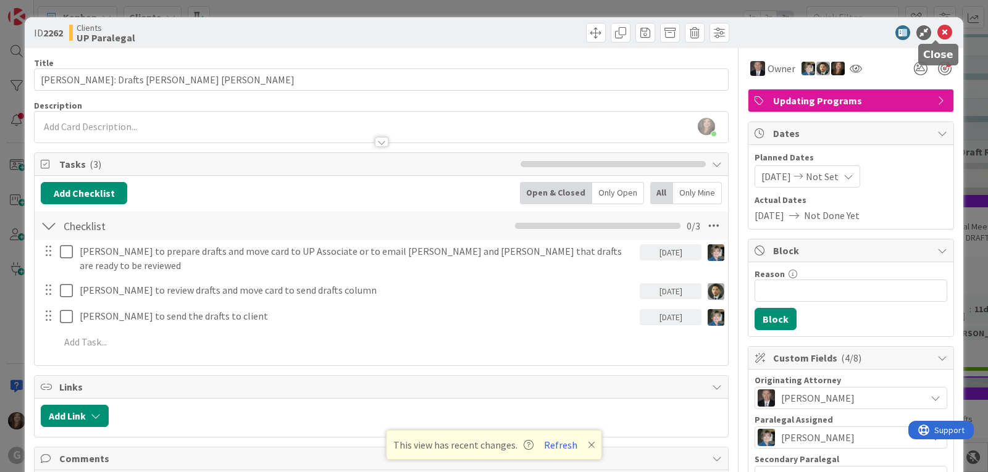
click at [937, 33] on icon at bounding box center [944, 32] width 15 height 15
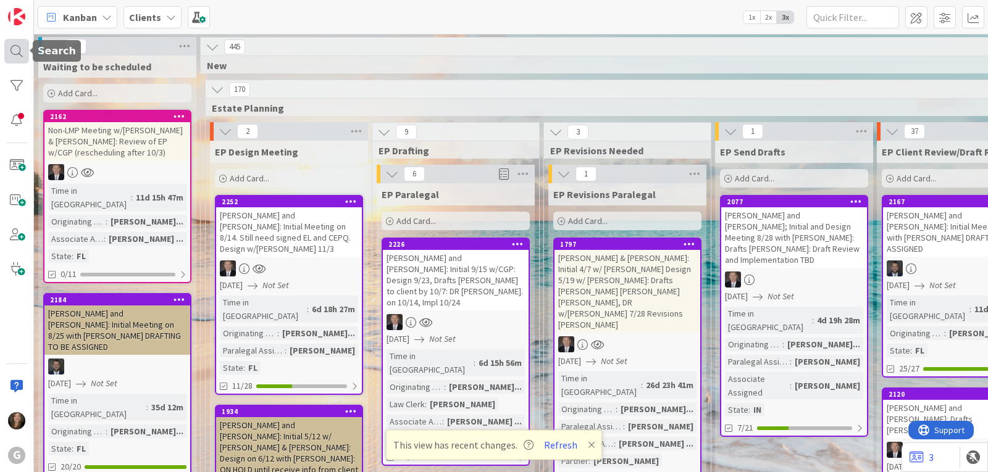
click at [6, 47] on div at bounding box center [16, 51] width 25 height 25
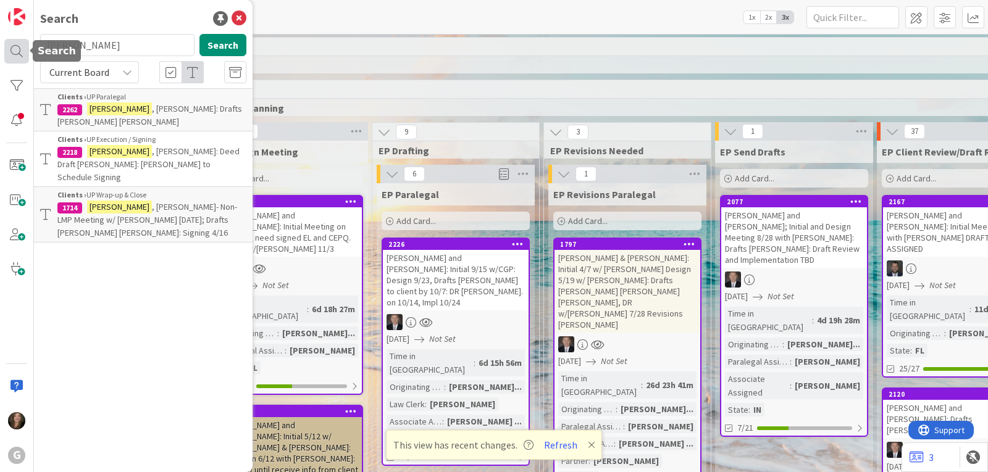
drag, startPoint x: 73, startPoint y: 49, endPoint x: 23, endPoint y: 49, distance: 50.6
click at [23, 49] on div "G Search lauer Search Current Board Clients › UP Paralegal 2262 Lauer , Kate: D…" at bounding box center [17, 236] width 34 height 472
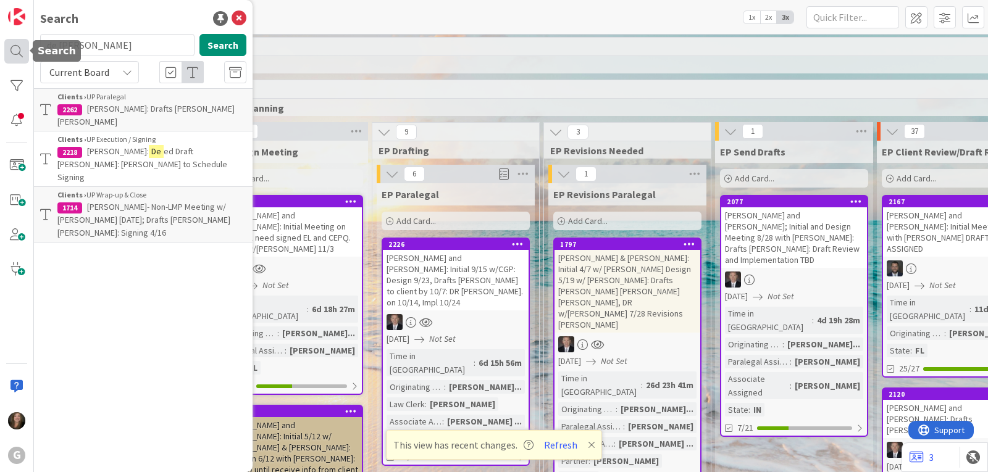
type input "de yong"
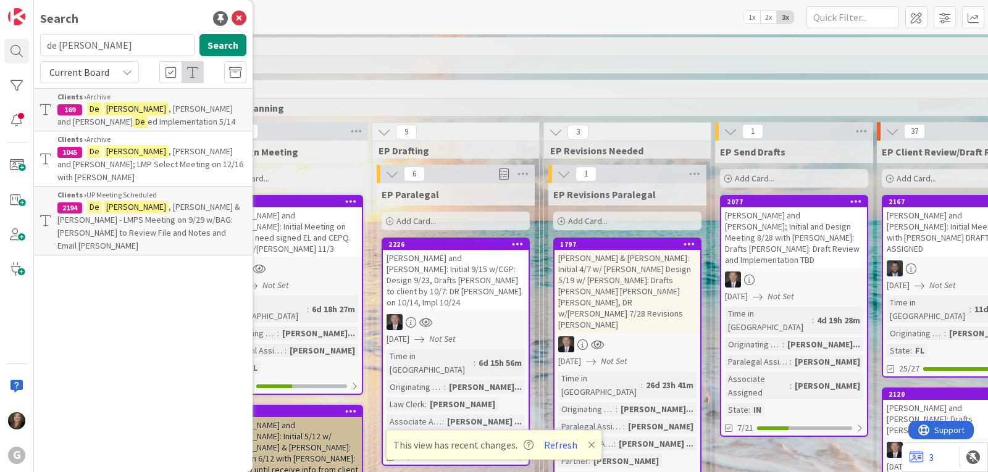
click at [99, 204] on span ", David & Cornell, Alison - LMPS Meeting on 9/29 w/BAG: Paul to Review File and…" at bounding box center [148, 226] width 183 height 50
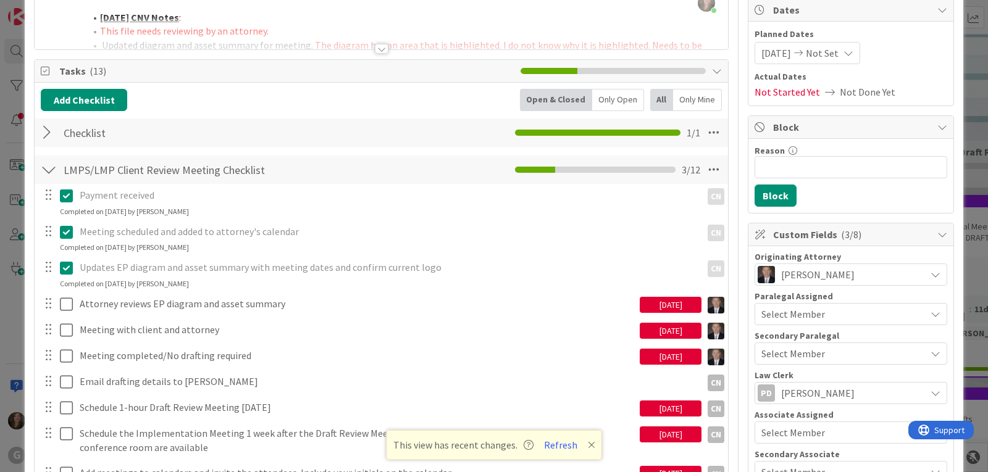
scroll to position [185, 0]
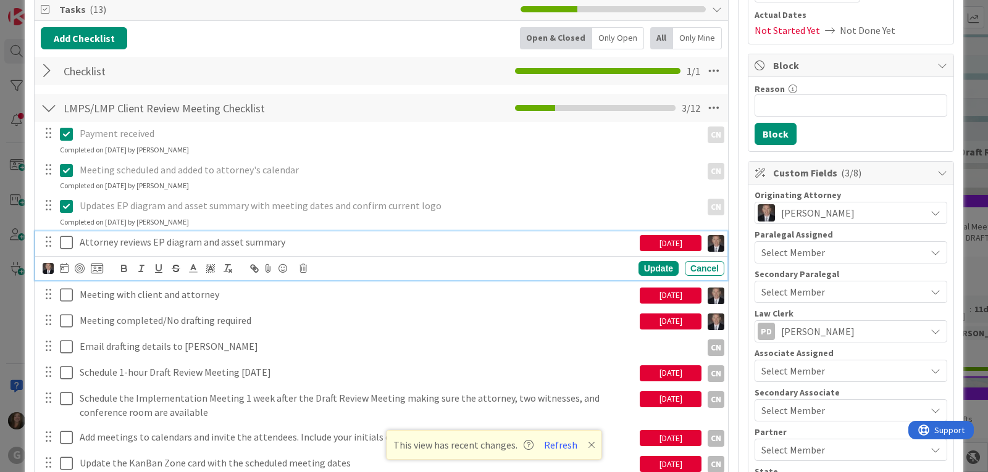
click at [64, 242] on icon at bounding box center [66, 242] width 13 height 15
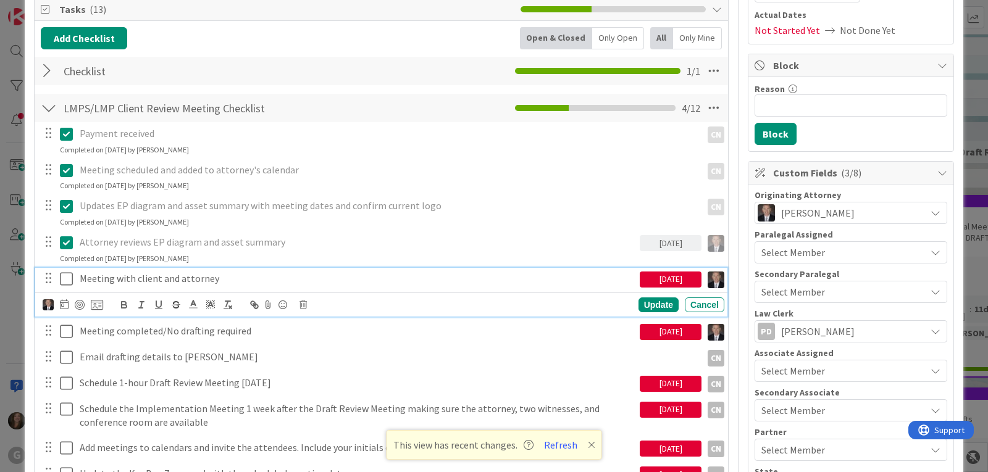
click at [66, 280] on icon at bounding box center [66, 279] width 13 height 15
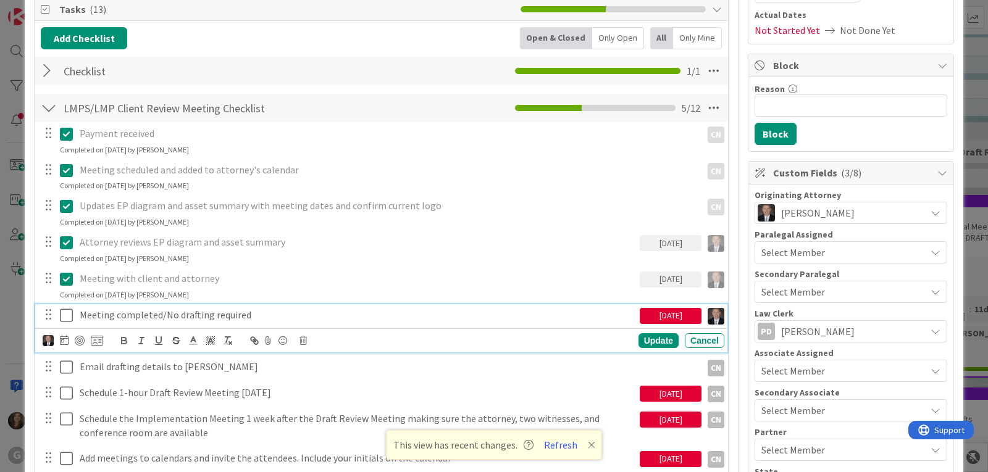
click at [200, 317] on p "Meeting completed/No drafting required" at bounding box center [357, 315] width 555 height 14
click at [304, 341] on icon at bounding box center [302, 341] width 7 height 9
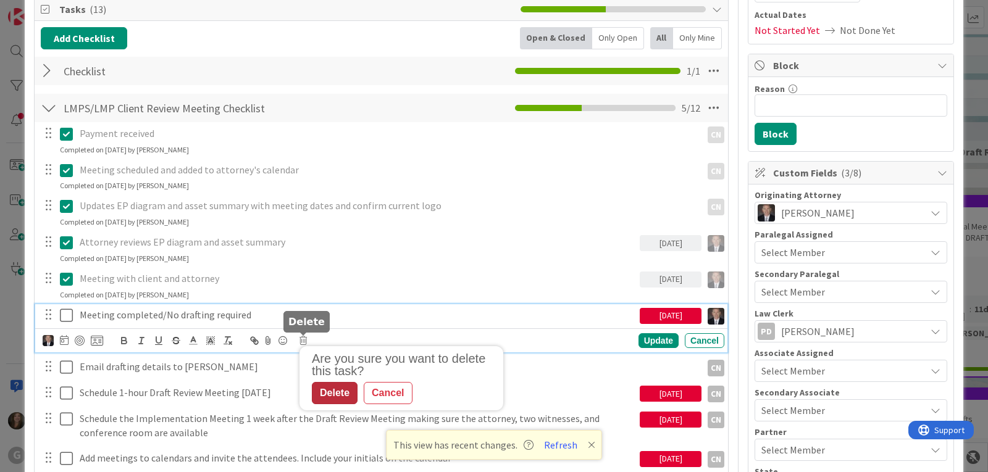
click at [337, 394] on div "Delete" at bounding box center [335, 393] width 46 height 22
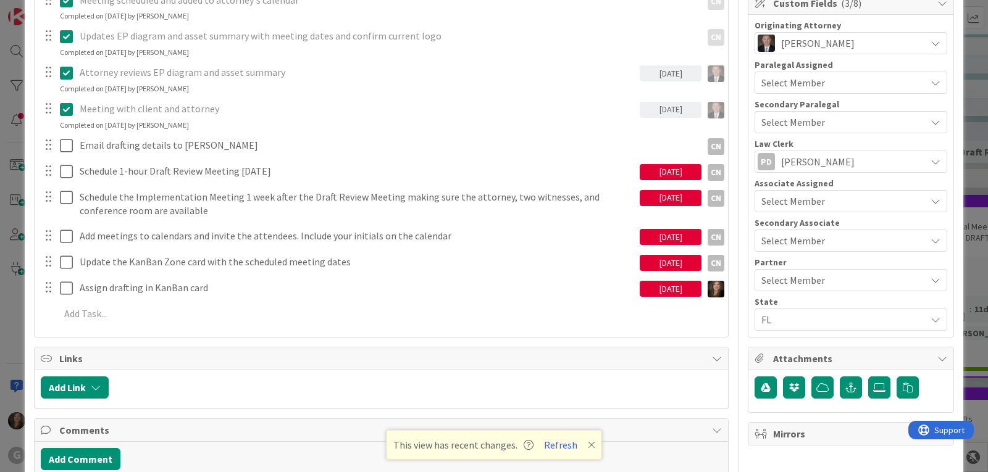
scroll to position [370, 0]
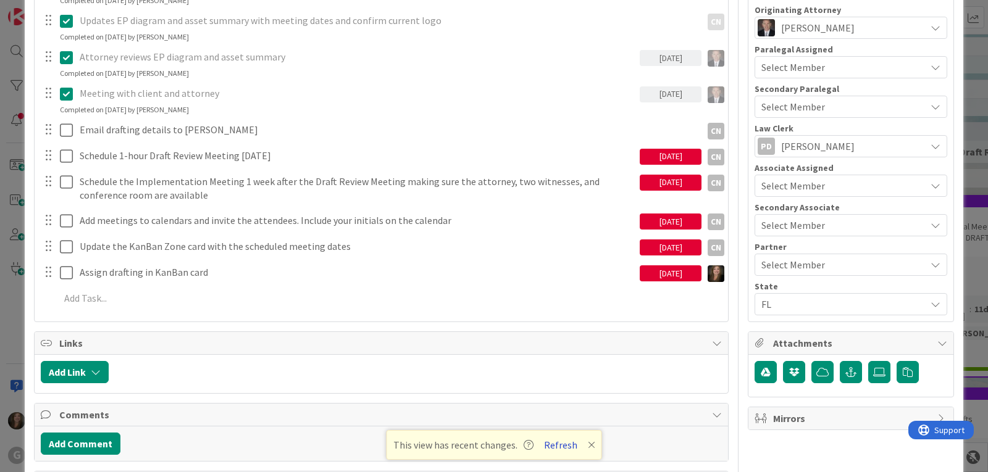
click at [564, 446] on button "Refresh" at bounding box center [561, 445] width 42 height 16
